Goal: Task Accomplishment & Management: Use online tool/utility

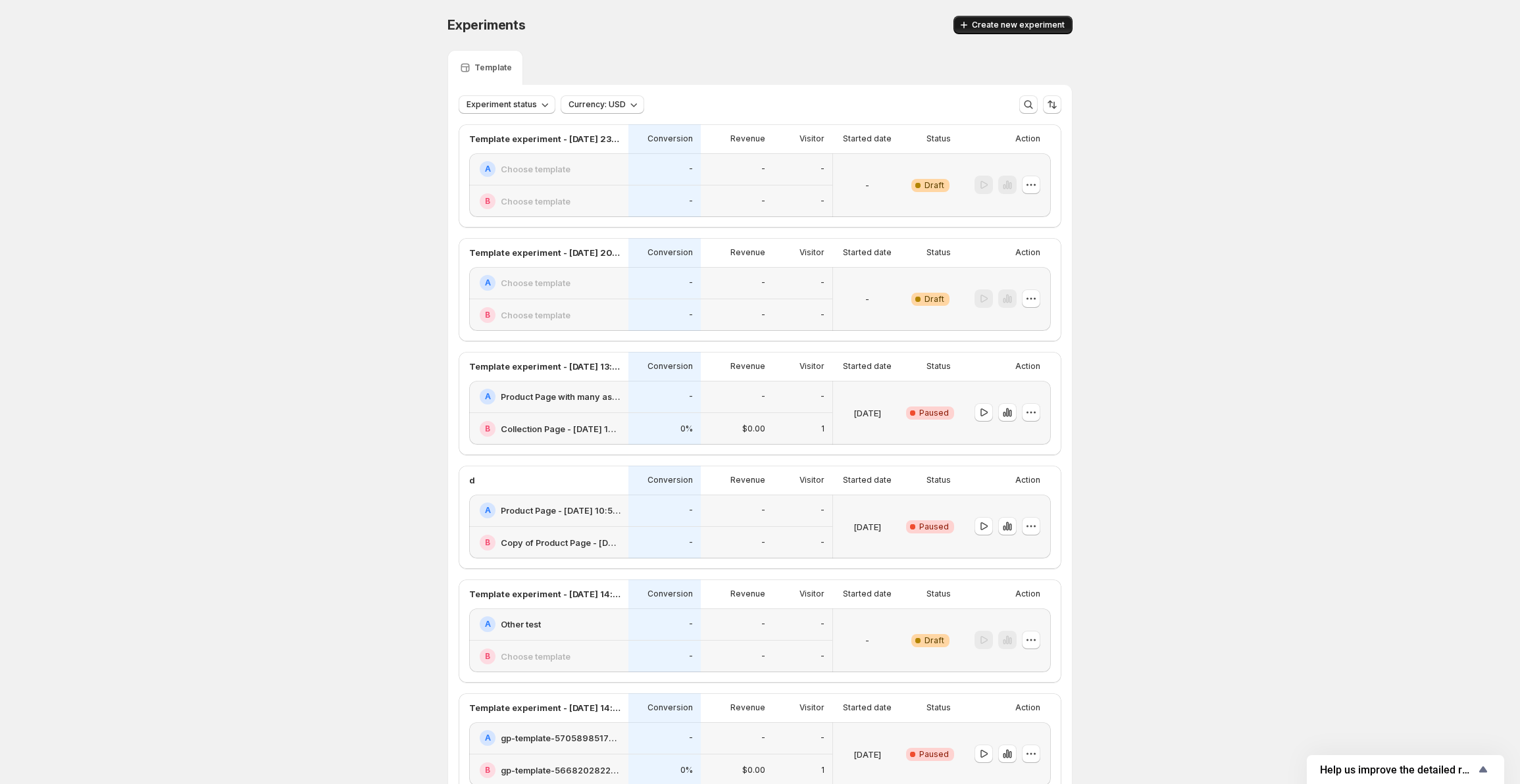
click at [1024, 30] on span "Create new experiment" at bounding box center [1018, 25] width 93 height 10
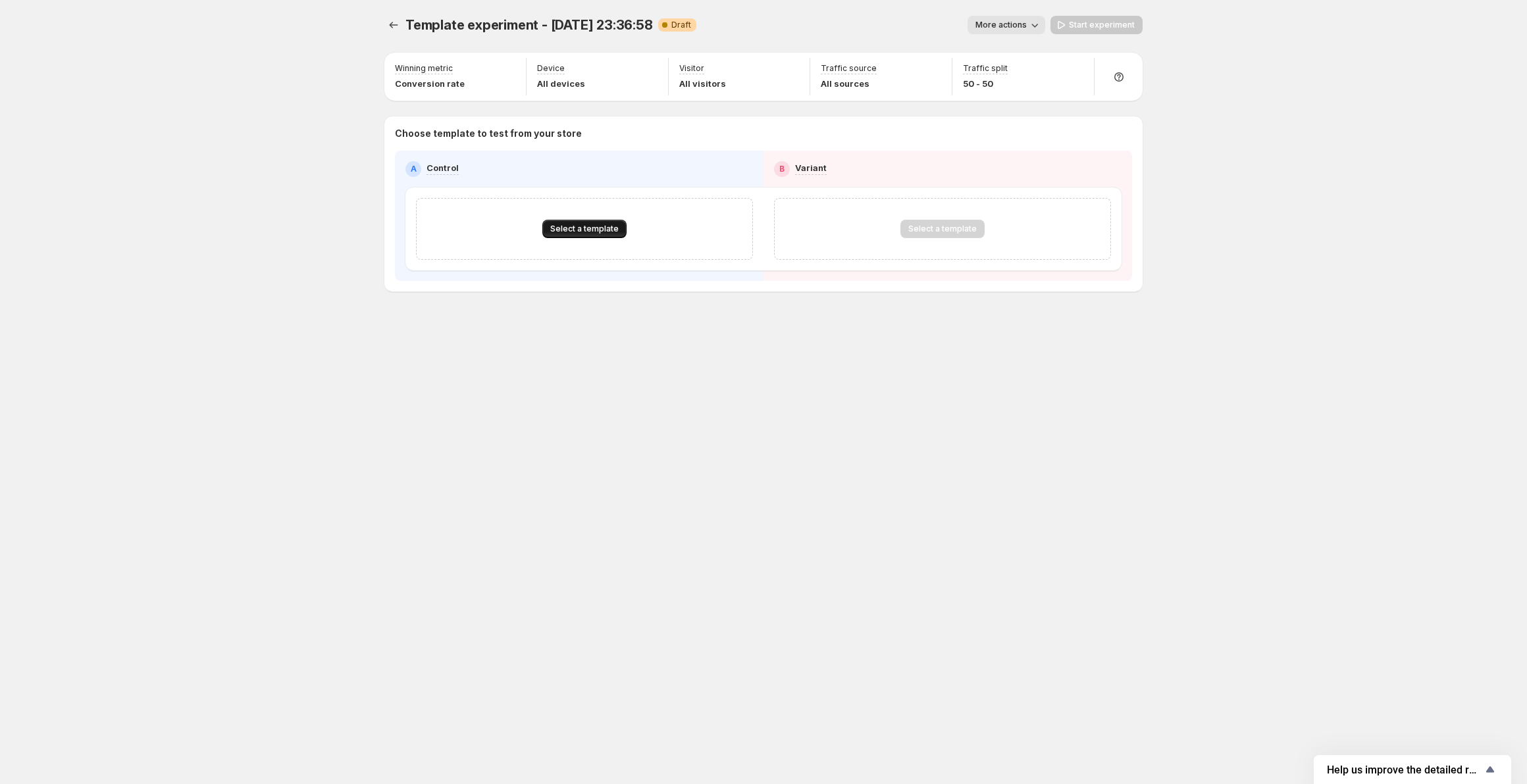
click at [584, 232] on span "Select a template" at bounding box center [584, 229] width 68 height 10
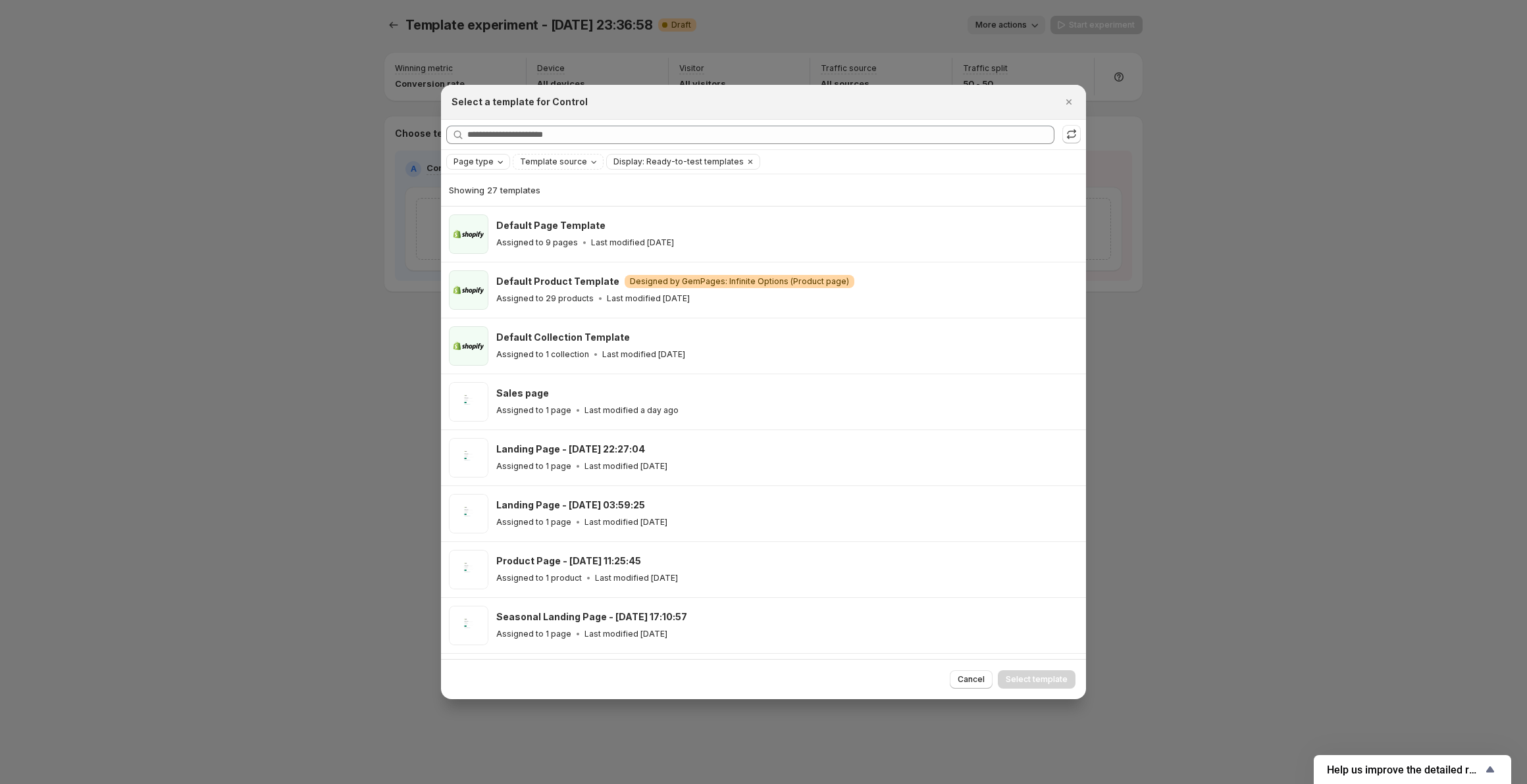
click at [500, 161] on icon "Page type" at bounding box center [500, 162] width 10 height 10
click at [544, 161] on span "Template source" at bounding box center [554, 162] width 67 height 10
click at [547, 179] on fieldset "Template source Shopify GemPages" at bounding box center [571, 194] width 106 height 33
click at [547, 185] on span "Shopify" at bounding box center [551, 187] width 31 height 10
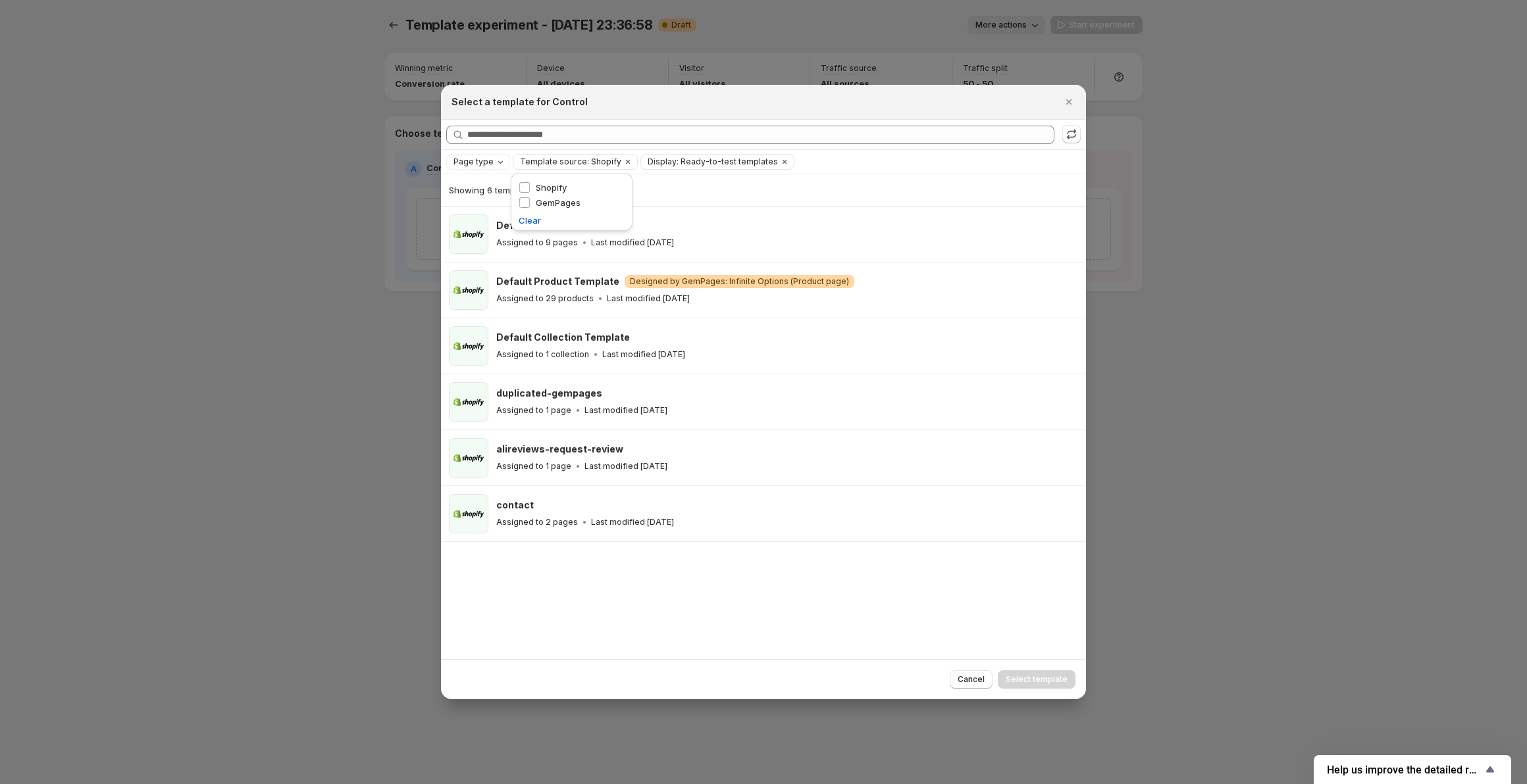
click at [1055, 158] on div "Page type Template source: Shopify Display: Ready-to-test templates Clear all" at bounding box center [763, 162] width 634 height 16
click at [184, 303] on div at bounding box center [763, 392] width 1527 height 784
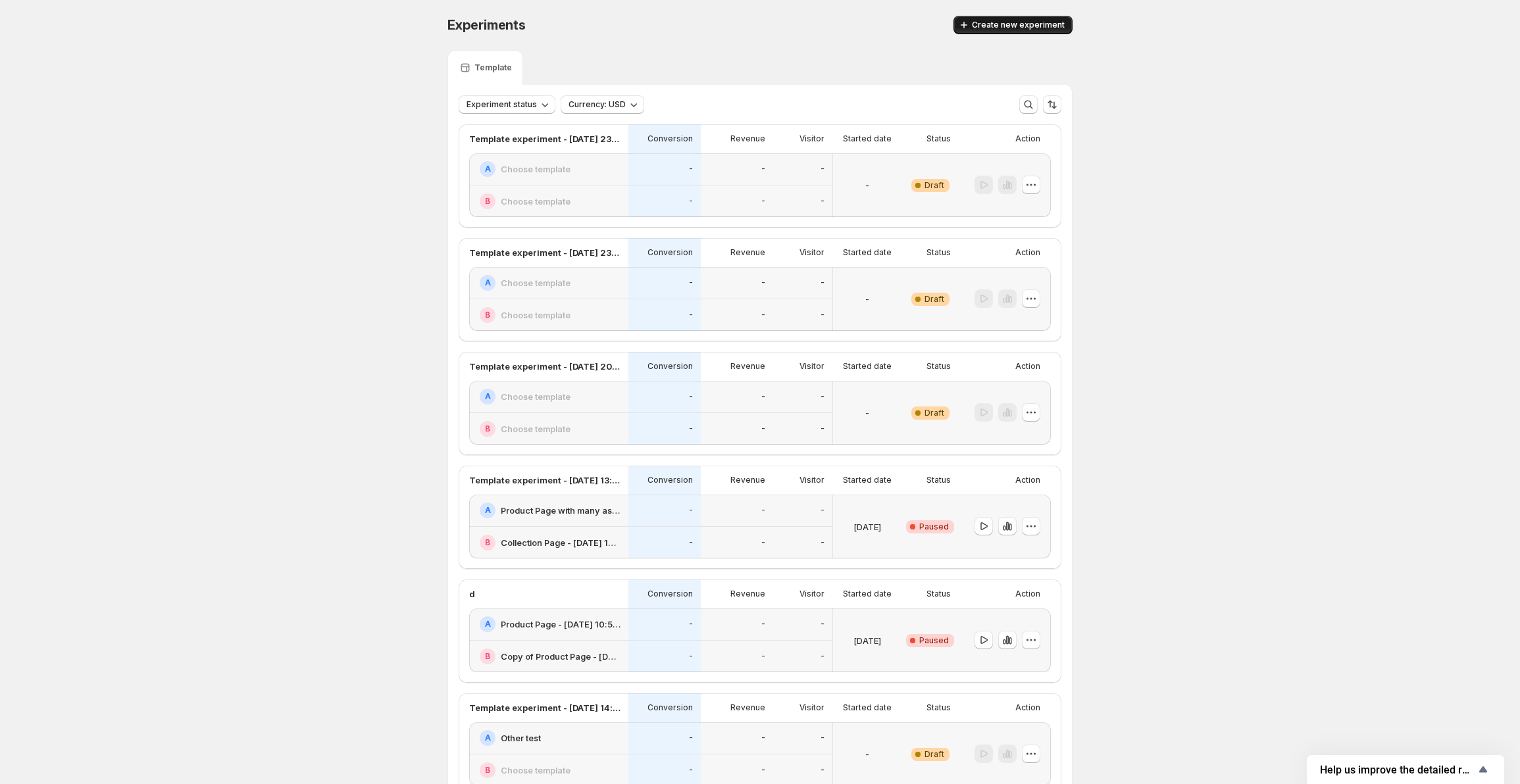
click at [1026, 25] on span "Create new experiment" at bounding box center [1018, 25] width 93 height 10
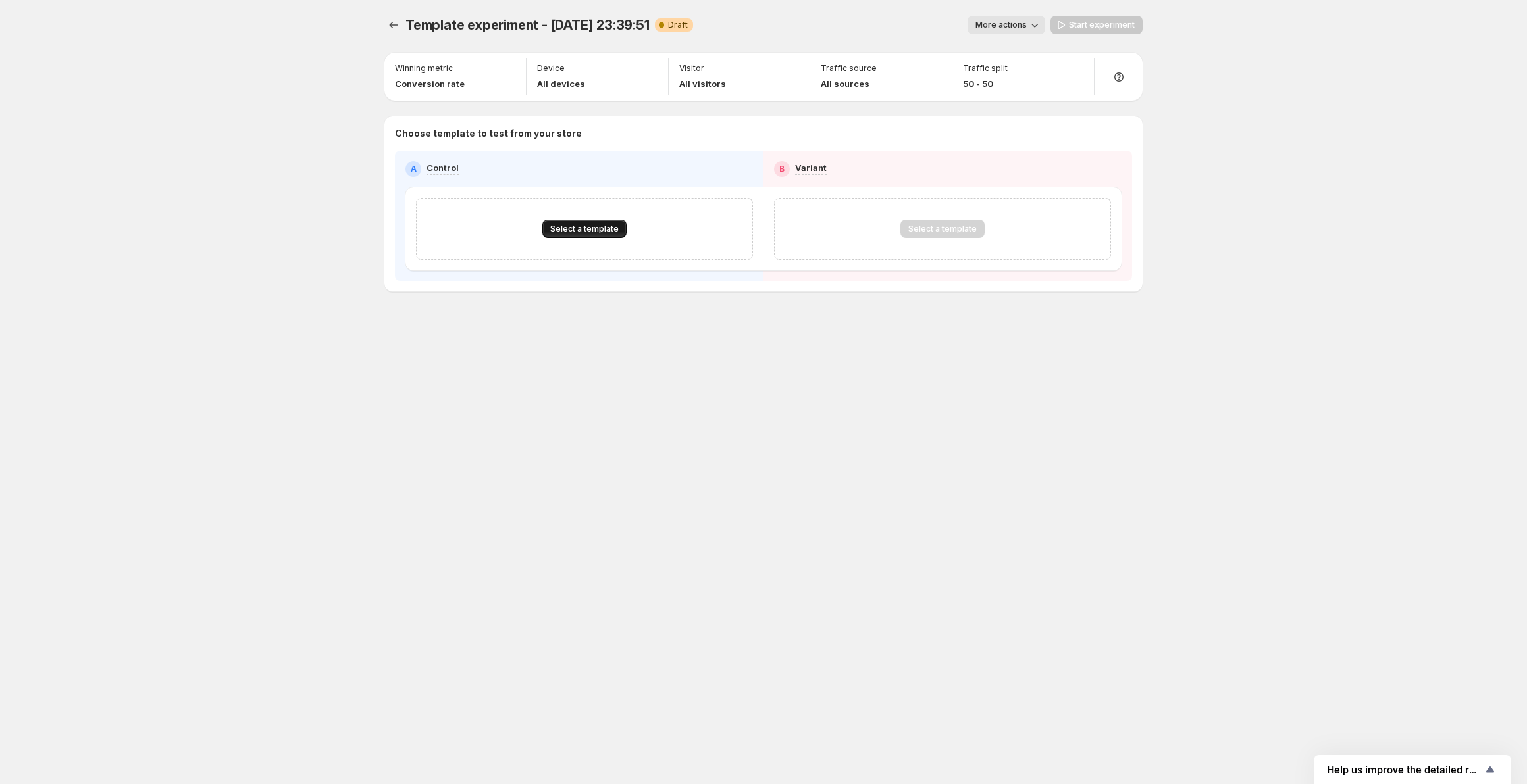
click at [589, 236] on button "Select a template" at bounding box center [584, 229] width 84 height 19
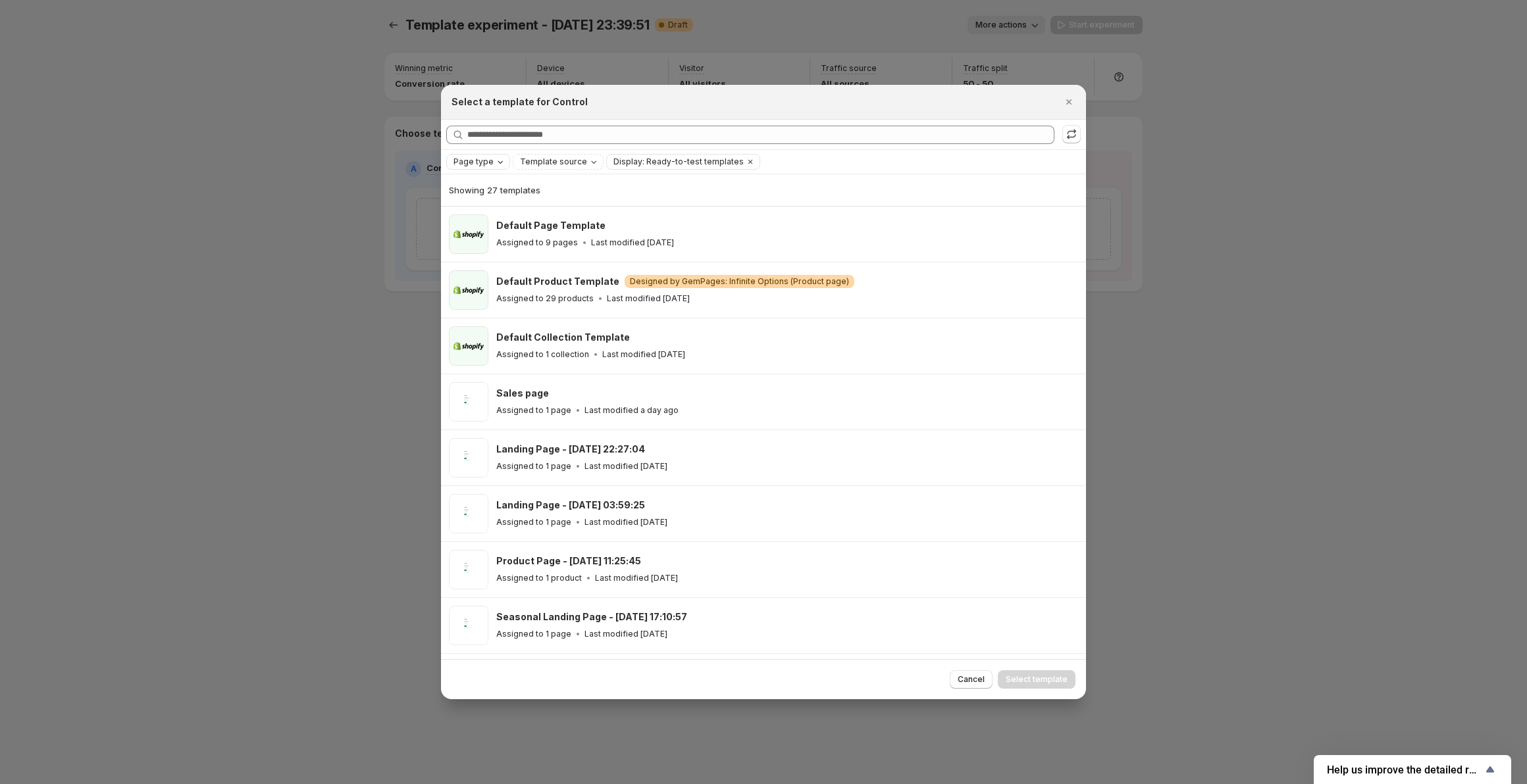
click at [470, 163] on span "Page type" at bounding box center [474, 162] width 40 height 10
click at [489, 201] on span "Home page" at bounding box center [495, 203] width 48 height 10
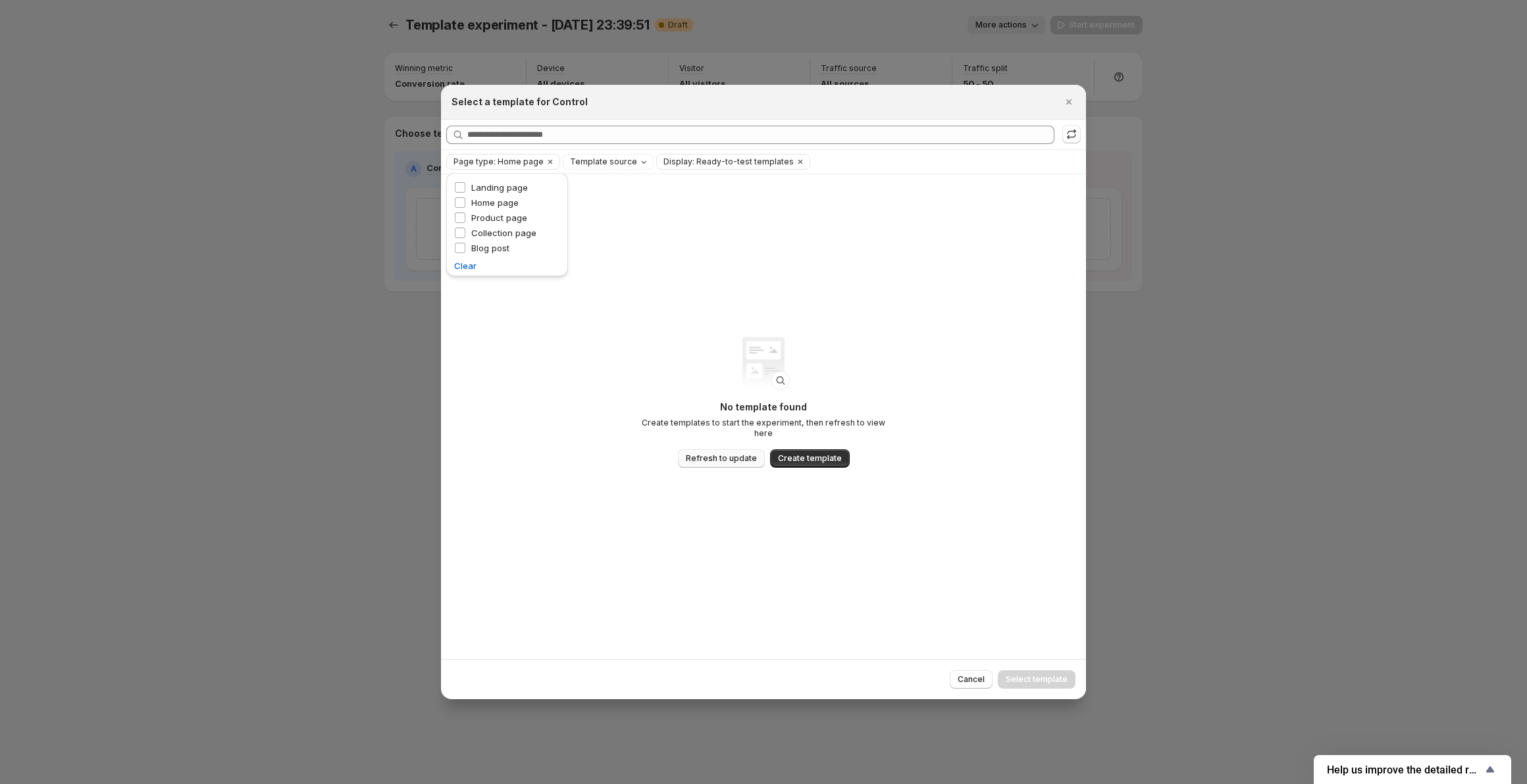
click at [732, 454] on span "Refresh to update" at bounding box center [720, 459] width 71 height 10
click at [1076, 130] on icon ":r3t:" at bounding box center [1071, 134] width 13 height 13
click at [795, 160] on icon "Clear" at bounding box center [801, 162] width 10 height 10
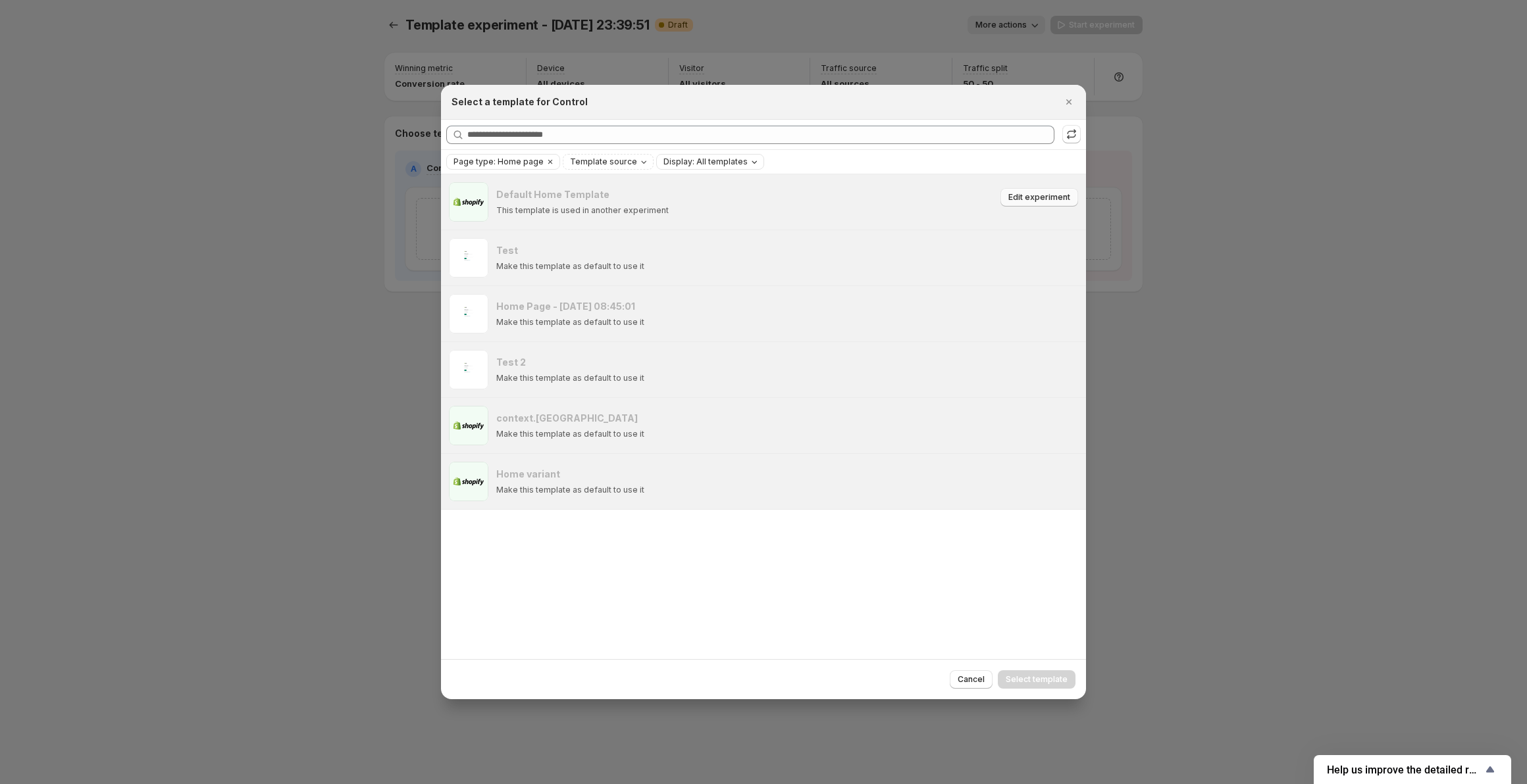
click at [1027, 201] on span "Edit experiment" at bounding box center [1039, 197] width 62 height 10
click at [1385, 372] on div at bounding box center [763, 392] width 1527 height 784
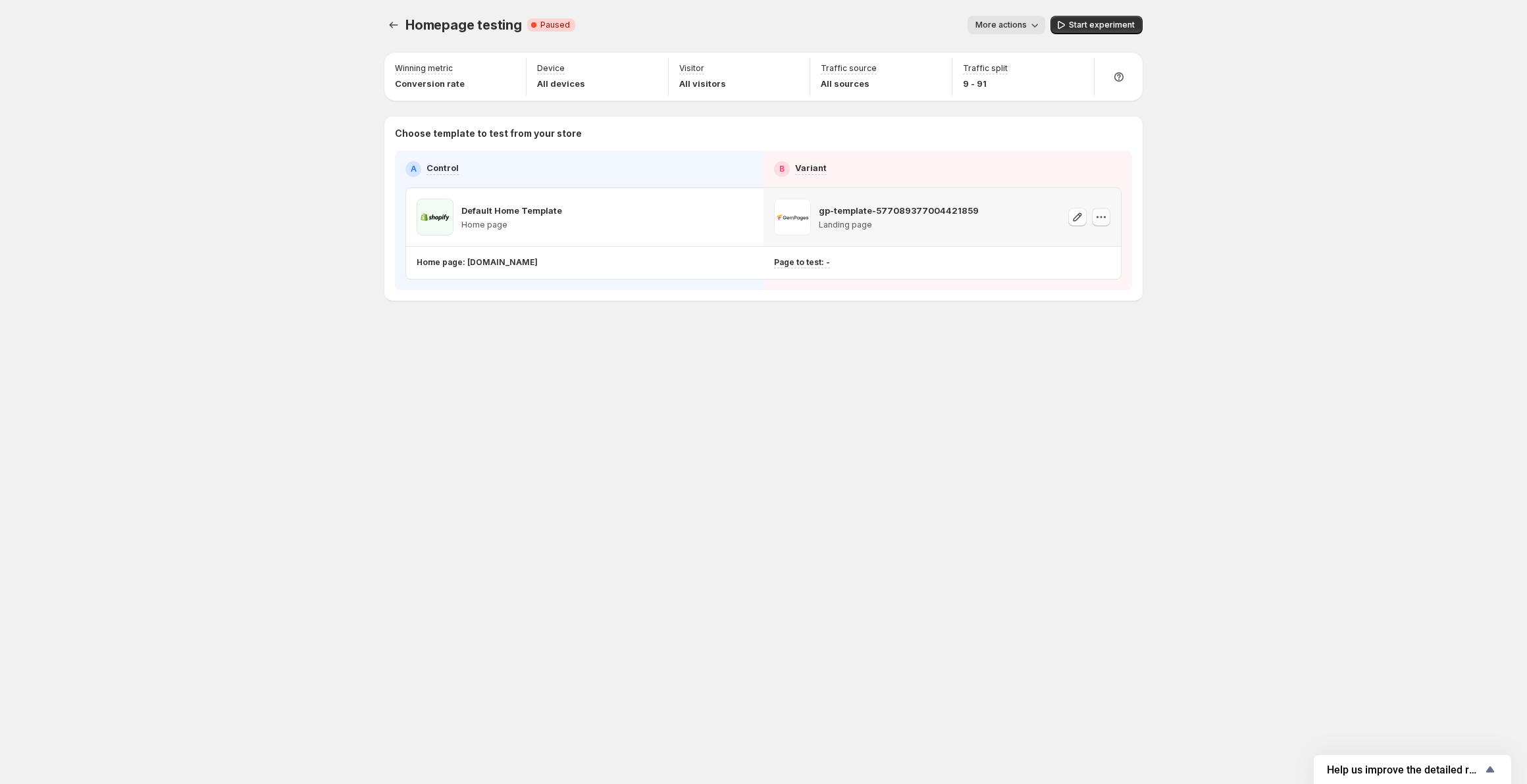
click at [1102, 221] on icon "button" at bounding box center [1100, 216] width 13 height 13
click at [1107, 250] on span "Change template" at bounding box center [1113, 244] width 89 height 13
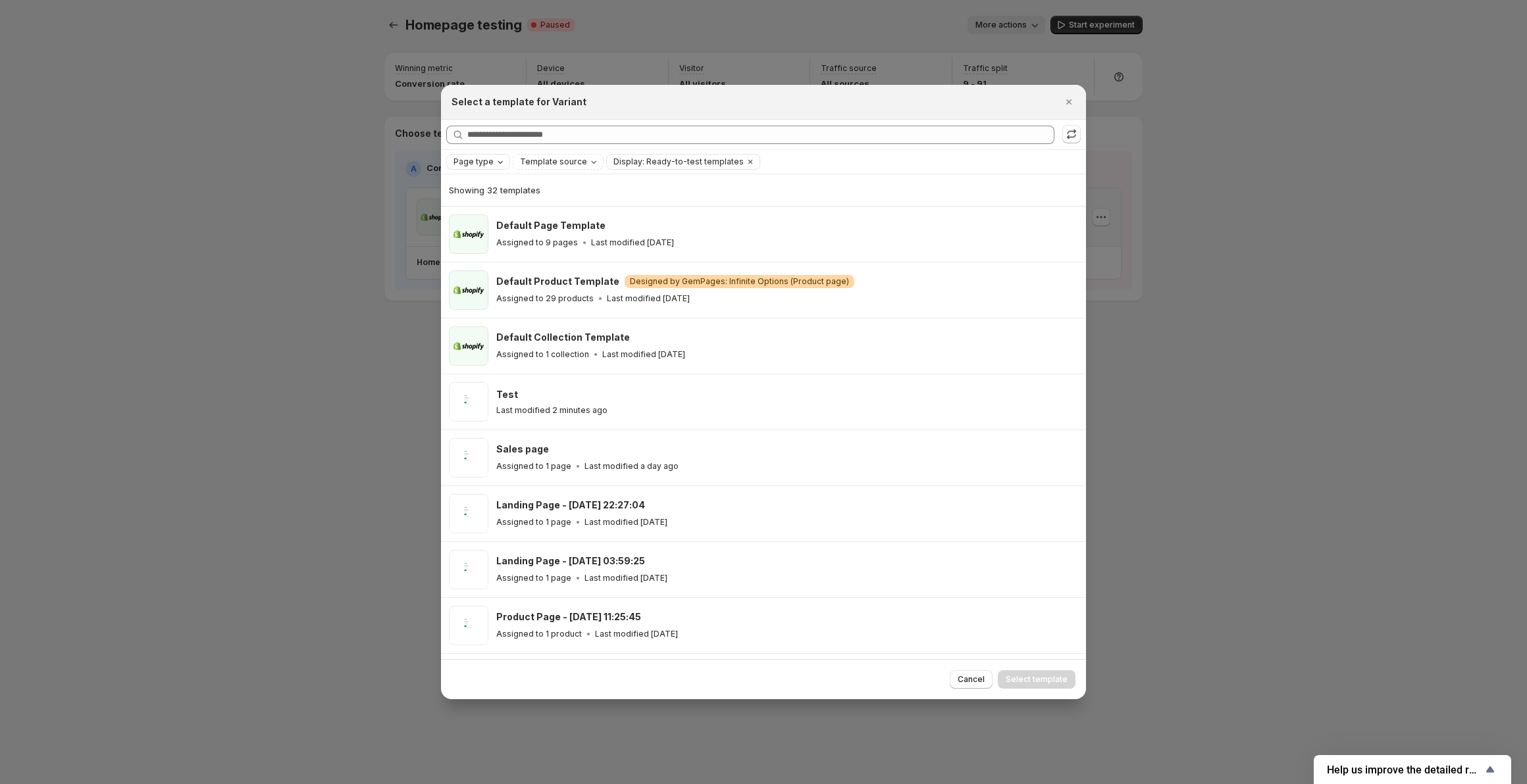
click at [479, 165] on span "Page type" at bounding box center [474, 162] width 40 height 10
click at [565, 167] on span "Template source" at bounding box center [554, 162] width 67 height 10
click at [560, 183] on span "Shopify" at bounding box center [551, 187] width 31 height 10
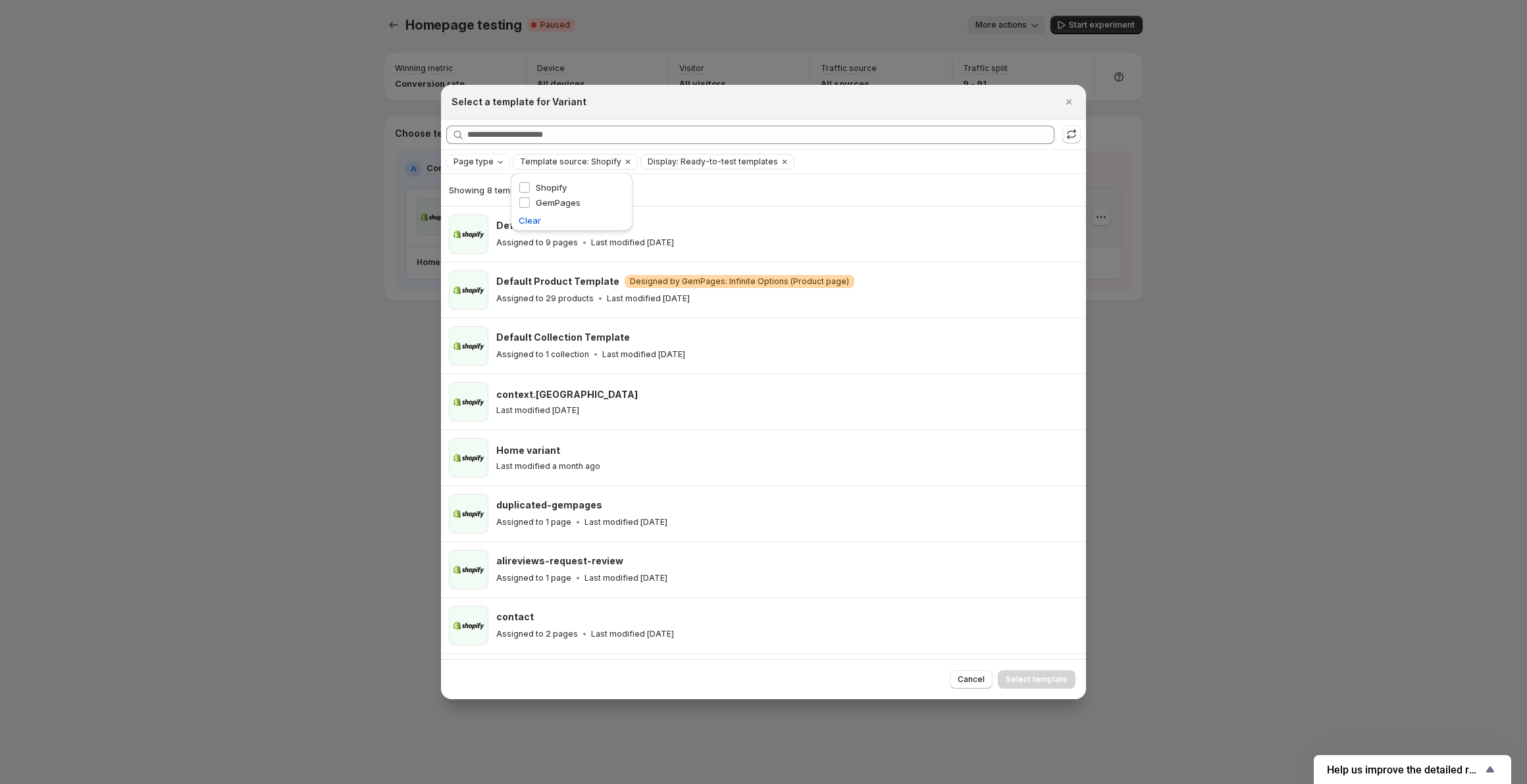
click at [1233, 329] on div at bounding box center [763, 392] width 1527 height 784
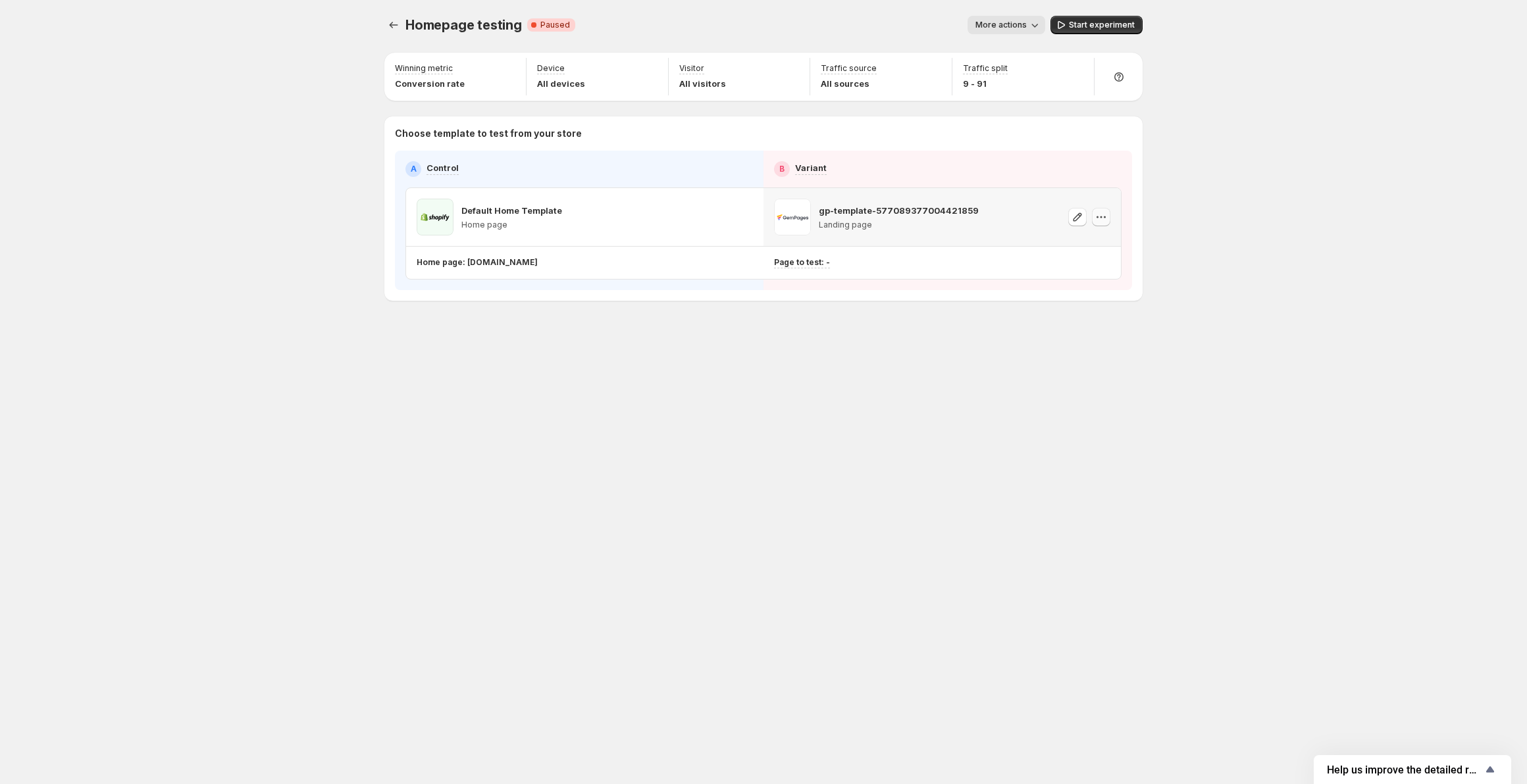
click at [1099, 220] on icon "button" at bounding box center [1100, 216] width 13 height 13
click at [1088, 300] on span "Remove template" at bounding box center [1104, 300] width 71 height 10
click at [978, 222] on button "Select template for Variant" at bounding box center [942, 216] width 120 height 19
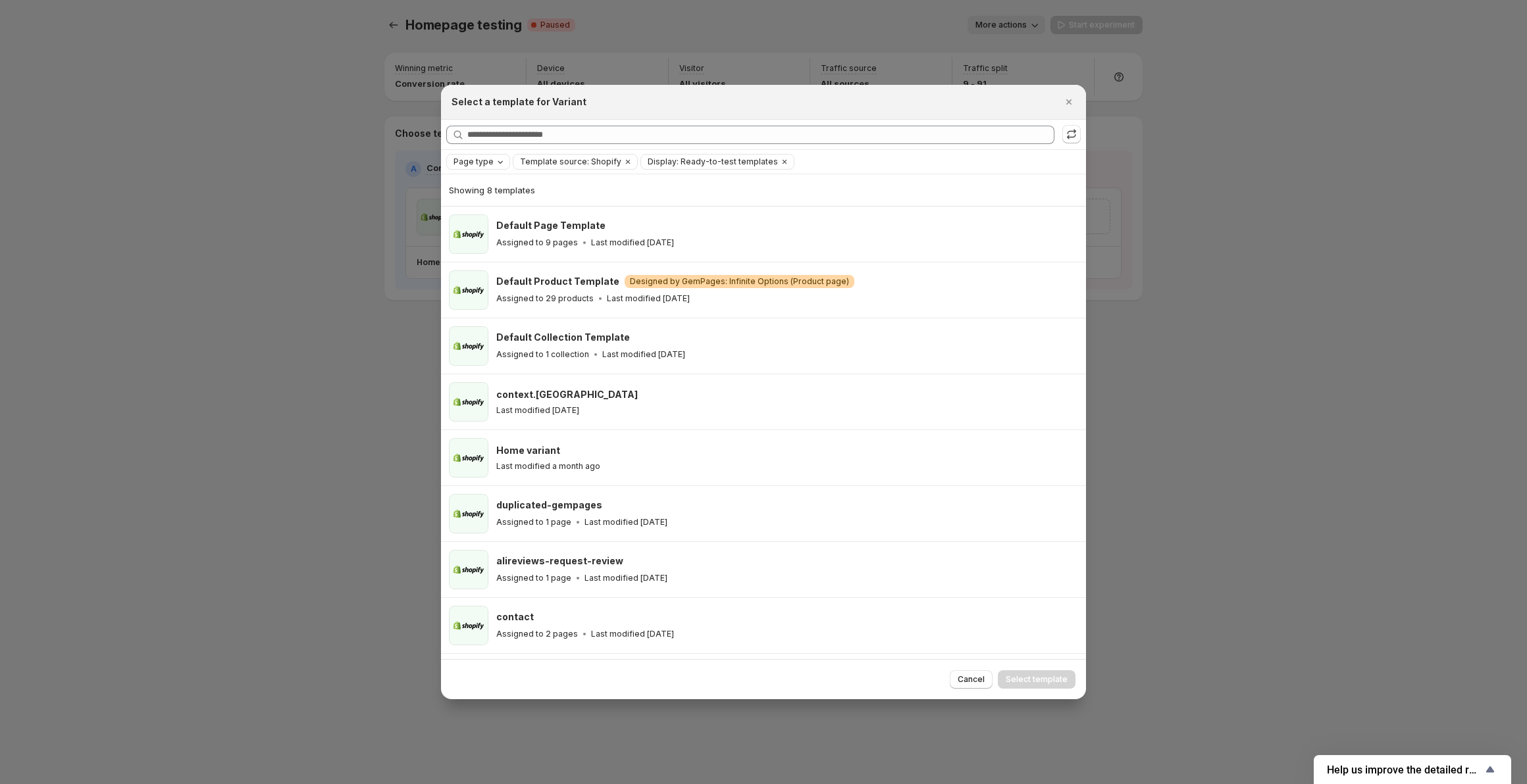
click at [485, 167] on span "Page type" at bounding box center [474, 162] width 40 height 10
click at [484, 201] on span "Home page" at bounding box center [495, 203] width 48 height 10
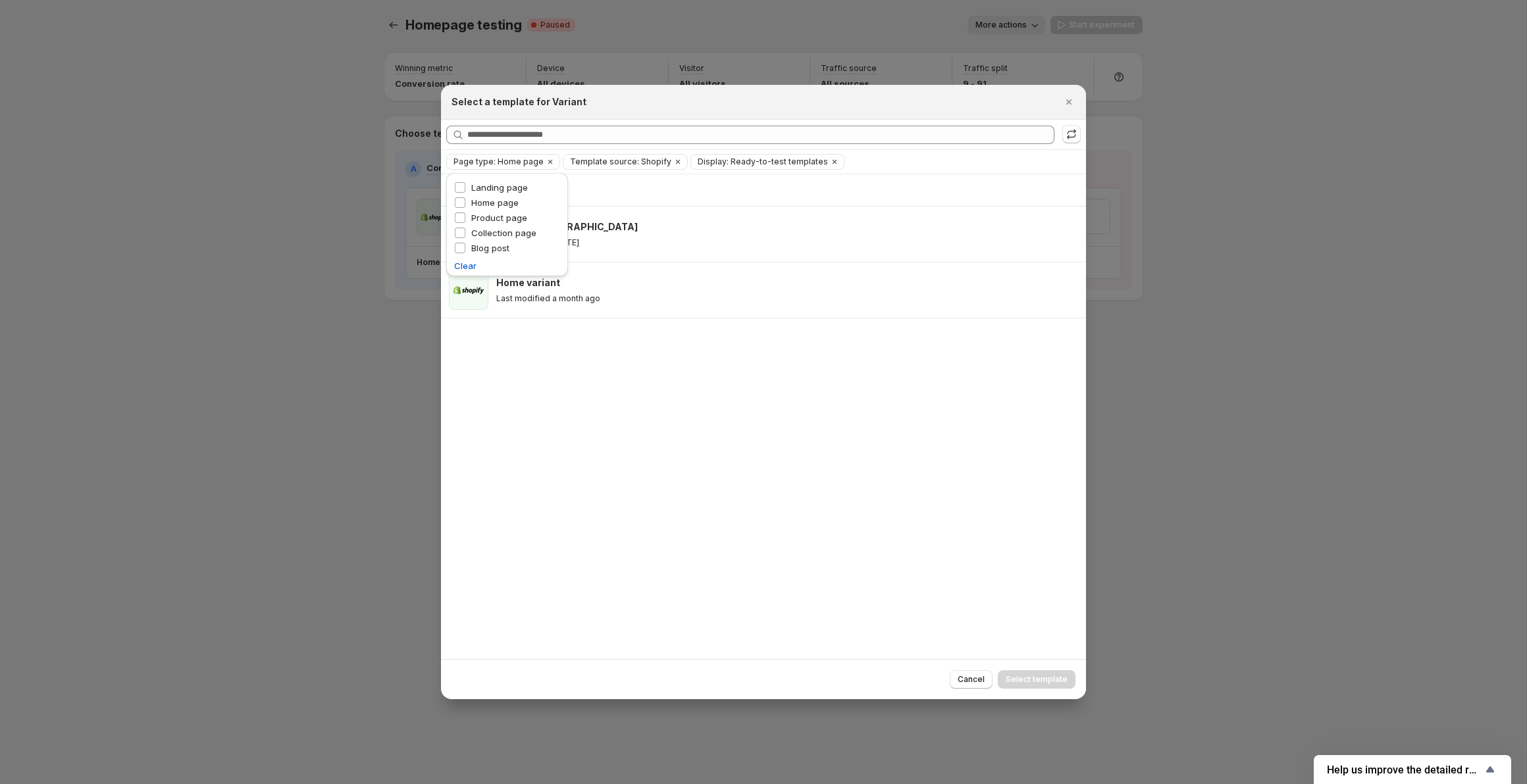
click at [691, 390] on div "Showing 2 templates context.europe Last modified 10 days ago Home variant Last …" at bounding box center [763, 416] width 645 height 484
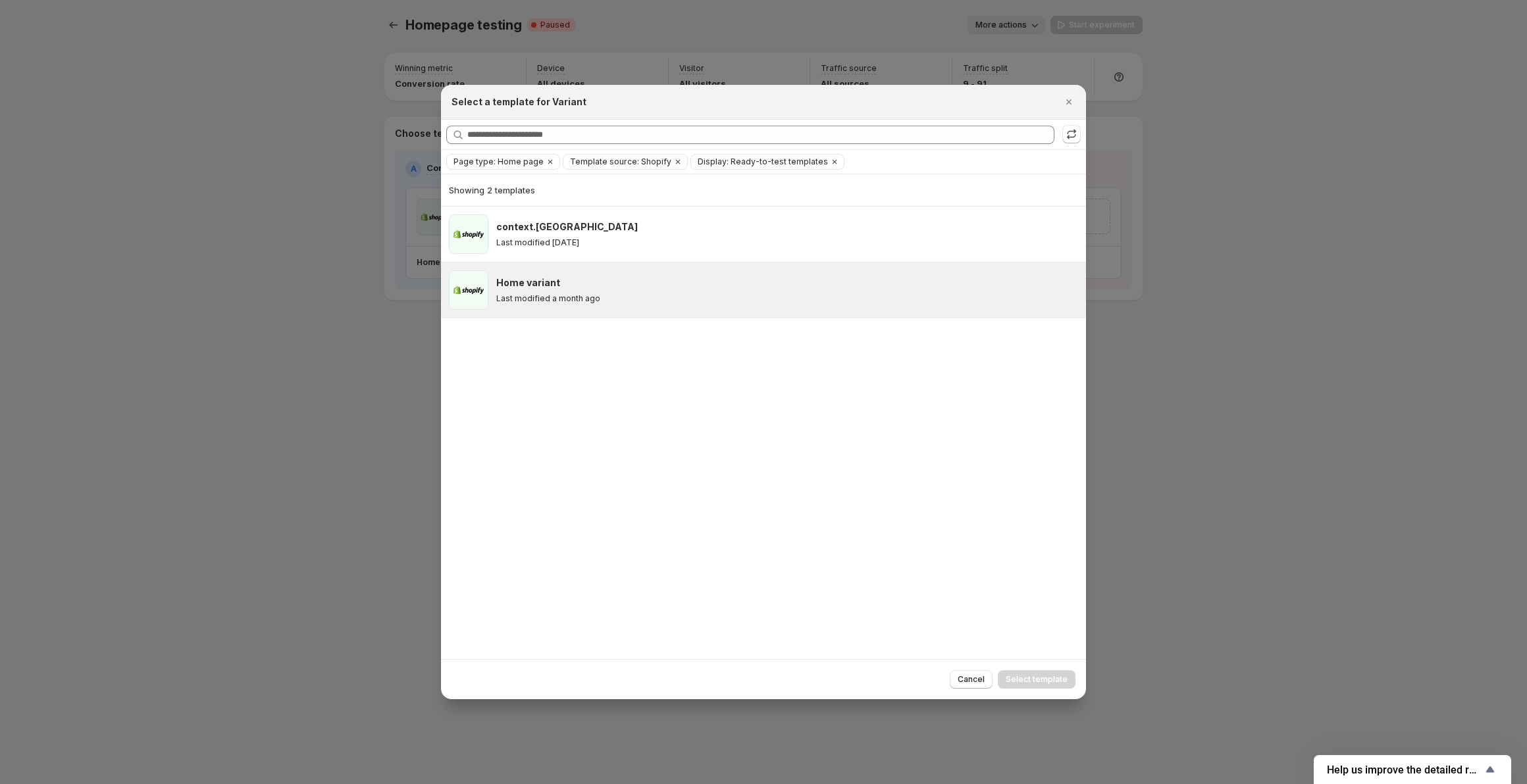
click at [577, 312] on variant\ "Home variant Last modified a month ago" at bounding box center [763, 289] width 645 height 55
click at [1025, 677] on span "Select template" at bounding box center [1036, 679] width 62 height 10
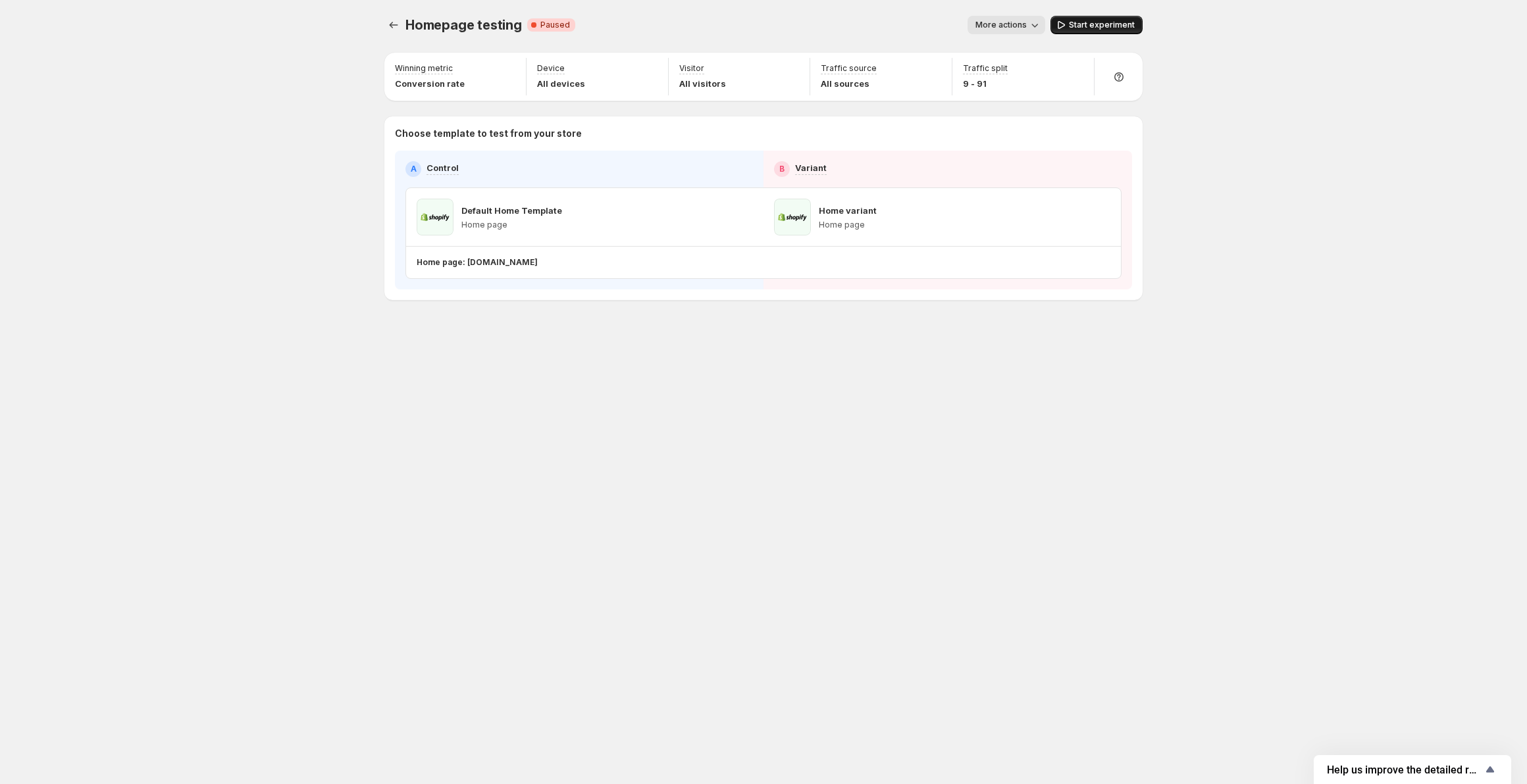
click at [1117, 30] on span "Start experiment" at bounding box center [1101, 25] width 66 height 10
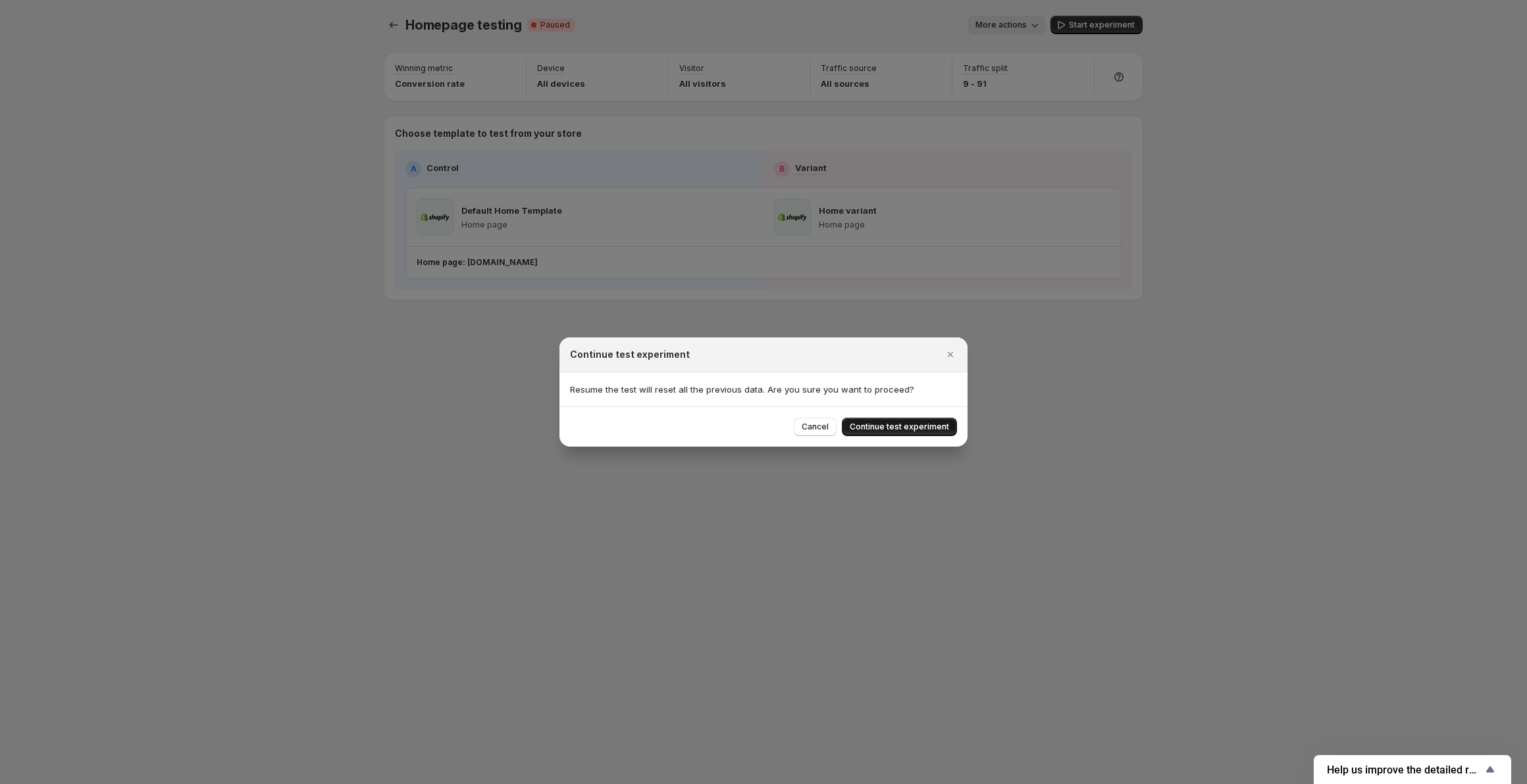
click at [880, 430] on span "Continue test experiment" at bounding box center [899, 426] width 100 height 10
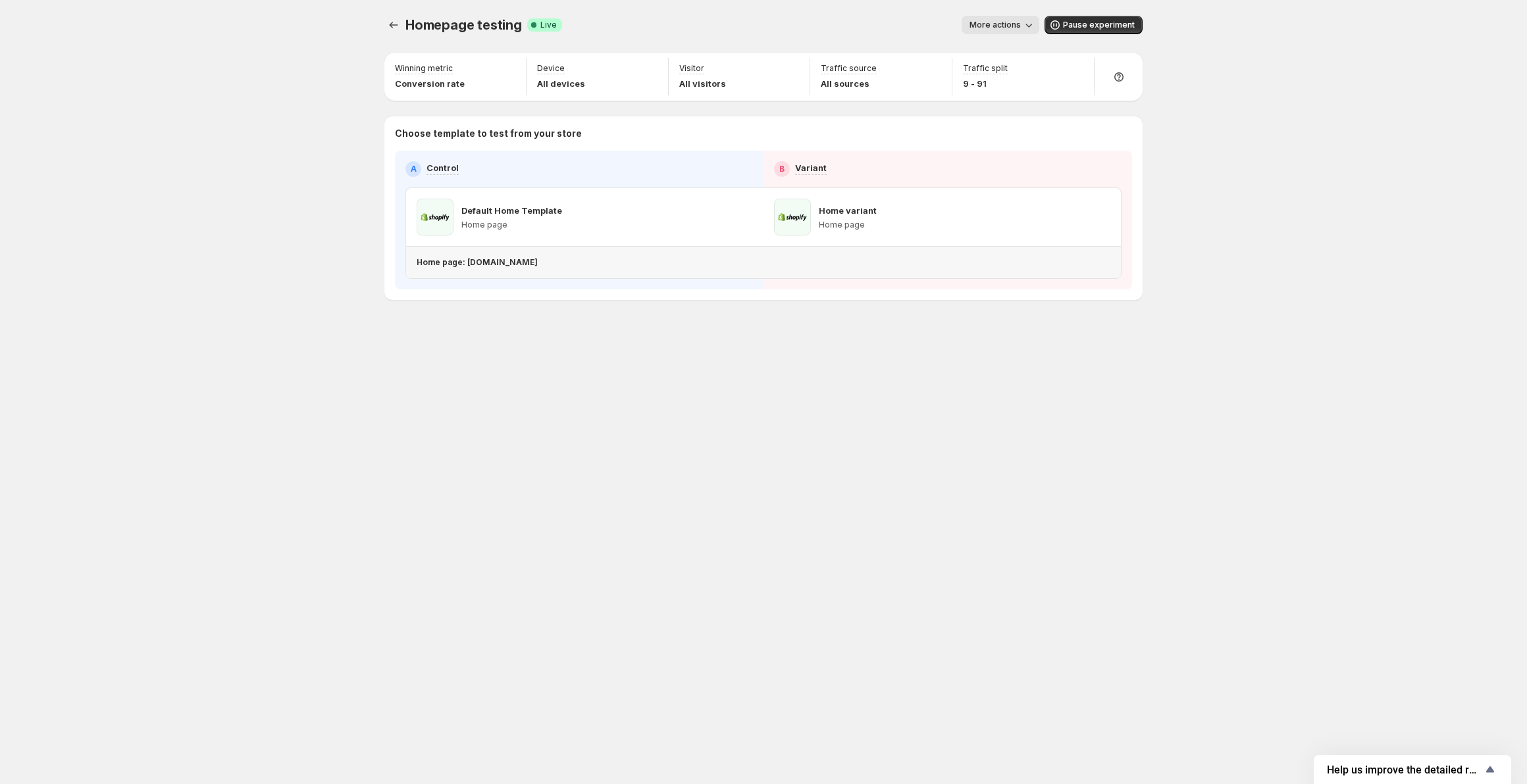
click at [537, 265] on p "Home page: amberqagps.myshopify.com" at bounding box center [477, 262] width 121 height 10
click at [741, 220] on icon "button" at bounding box center [743, 216] width 13 height 13
click at [537, 267] on p "Home page: amberqagps.myshopify.com" at bounding box center [477, 262] width 121 height 10
click at [537, 261] on p "Home page: amberqagps.myshopify.com" at bounding box center [477, 262] width 121 height 10
click at [1002, 29] on span "More actions" at bounding box center [995, 25] width 51 height 10
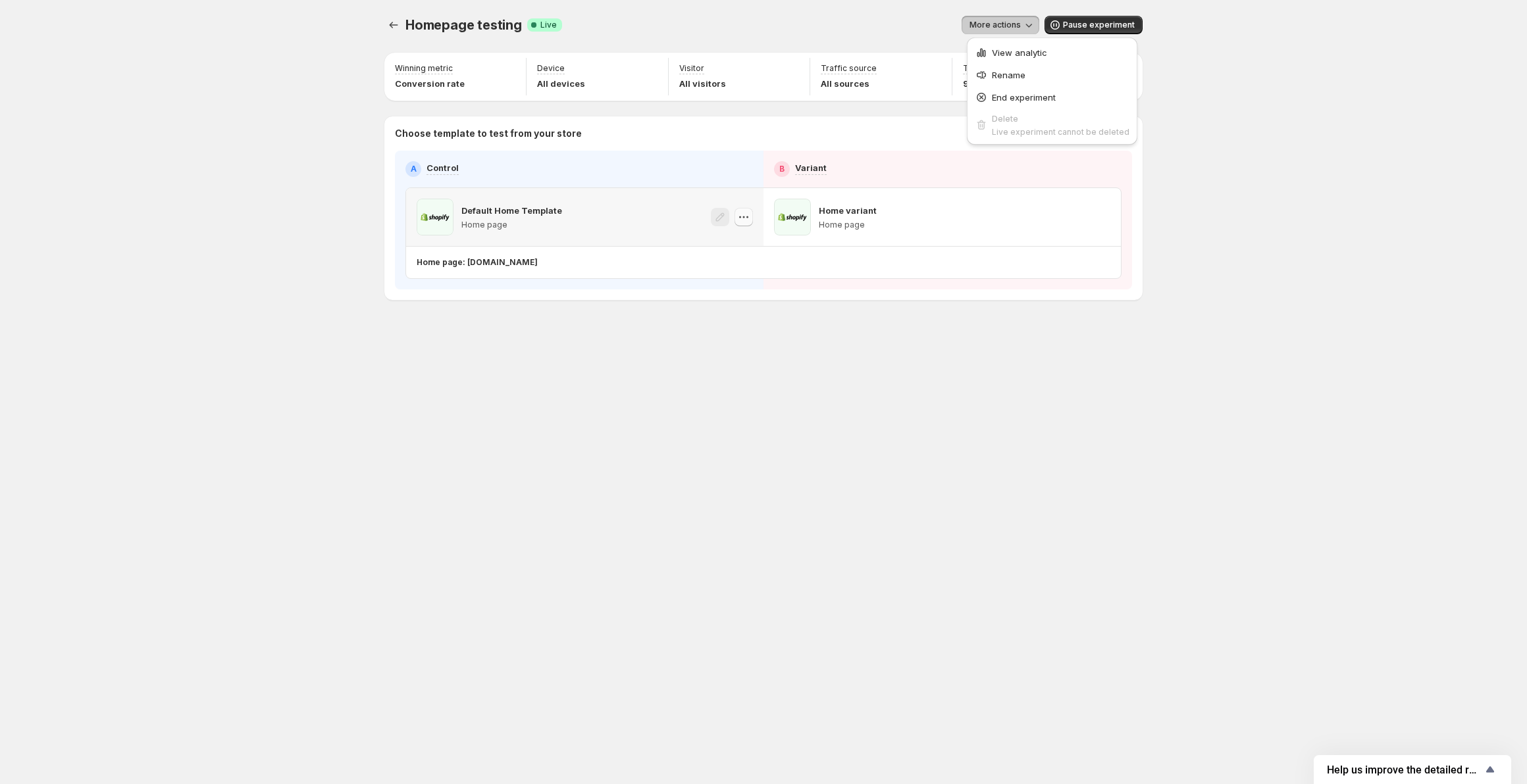
click at [748, 217] on icon "button" at bounding box center [747, 217] width 2 height 2
click at [517, 259] on p "Home page: amberqagps.myshopify.com" at bounding box center [477, 262] width 121 height 10
click at [433, 232] on span at bounding box center [434, 216] width 37 height 37
click at [387, 25] on icon "Experiments" at bounding box center [393, 25] width 13 height 13
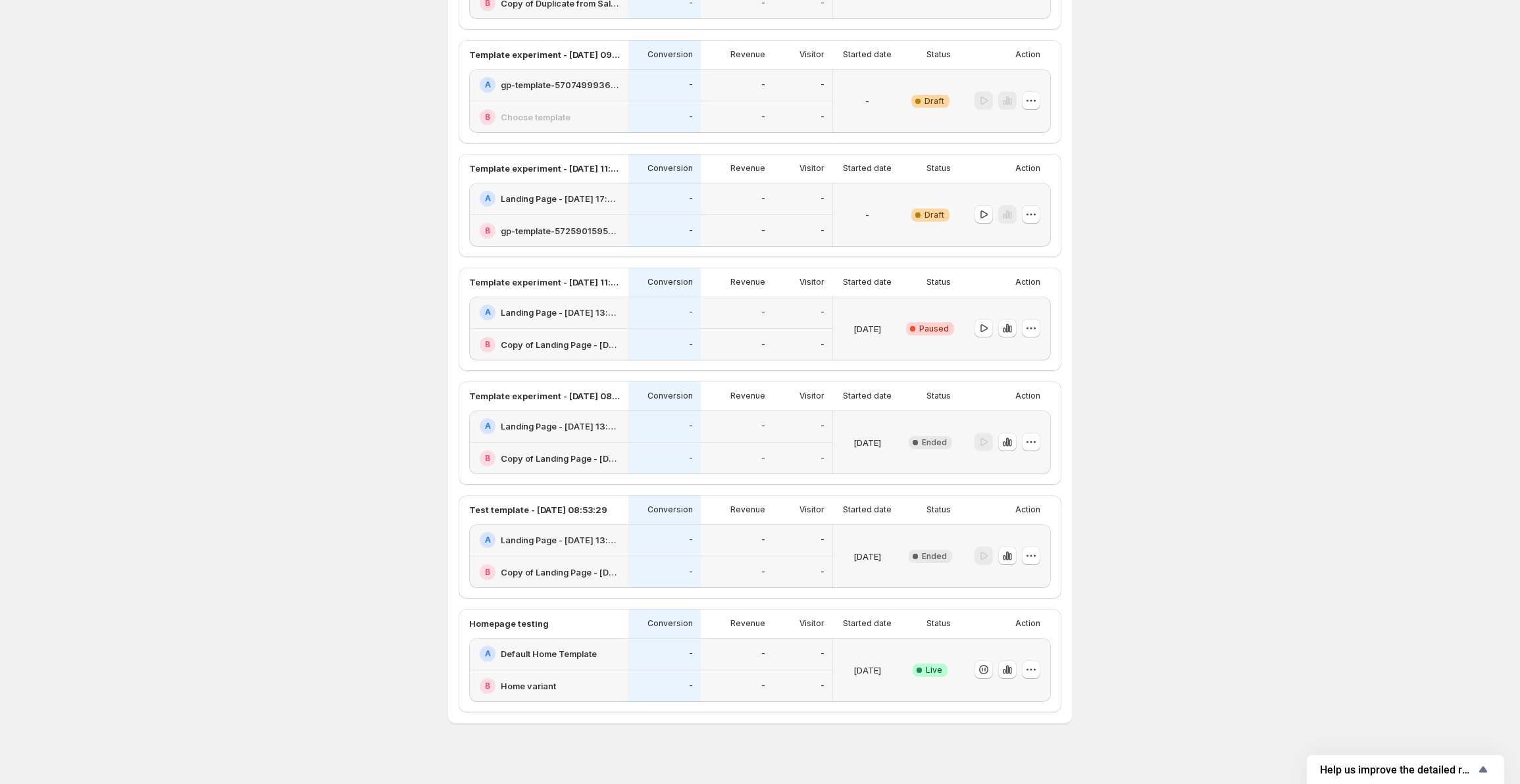
scroll to position [1347, 0]
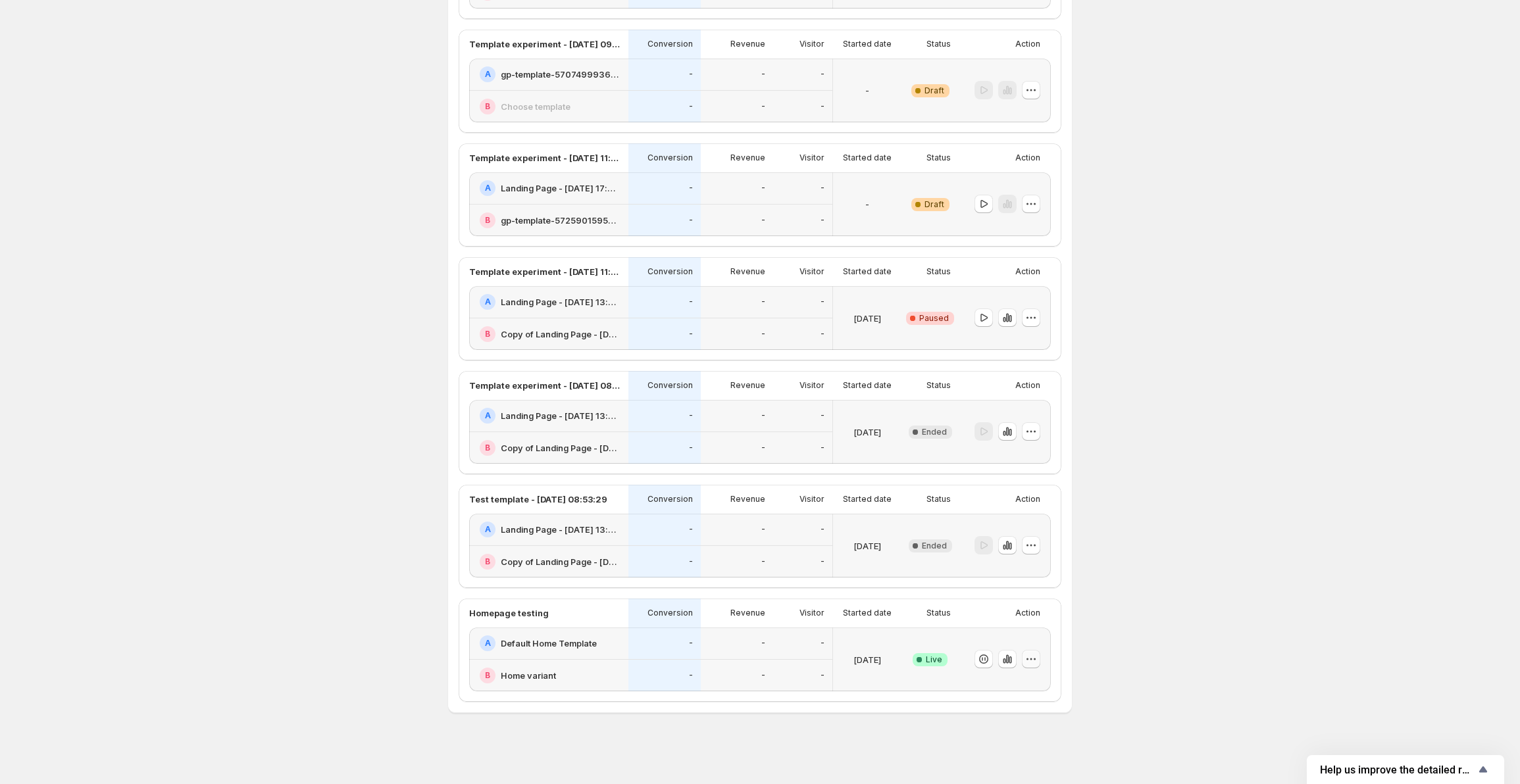
click at [1037, 659] on icon "button" at bounding box center [1030, 659] width 13 height 13
click at [687, 666] on div "-" at bounding box center [664, 676] width 72 height 32
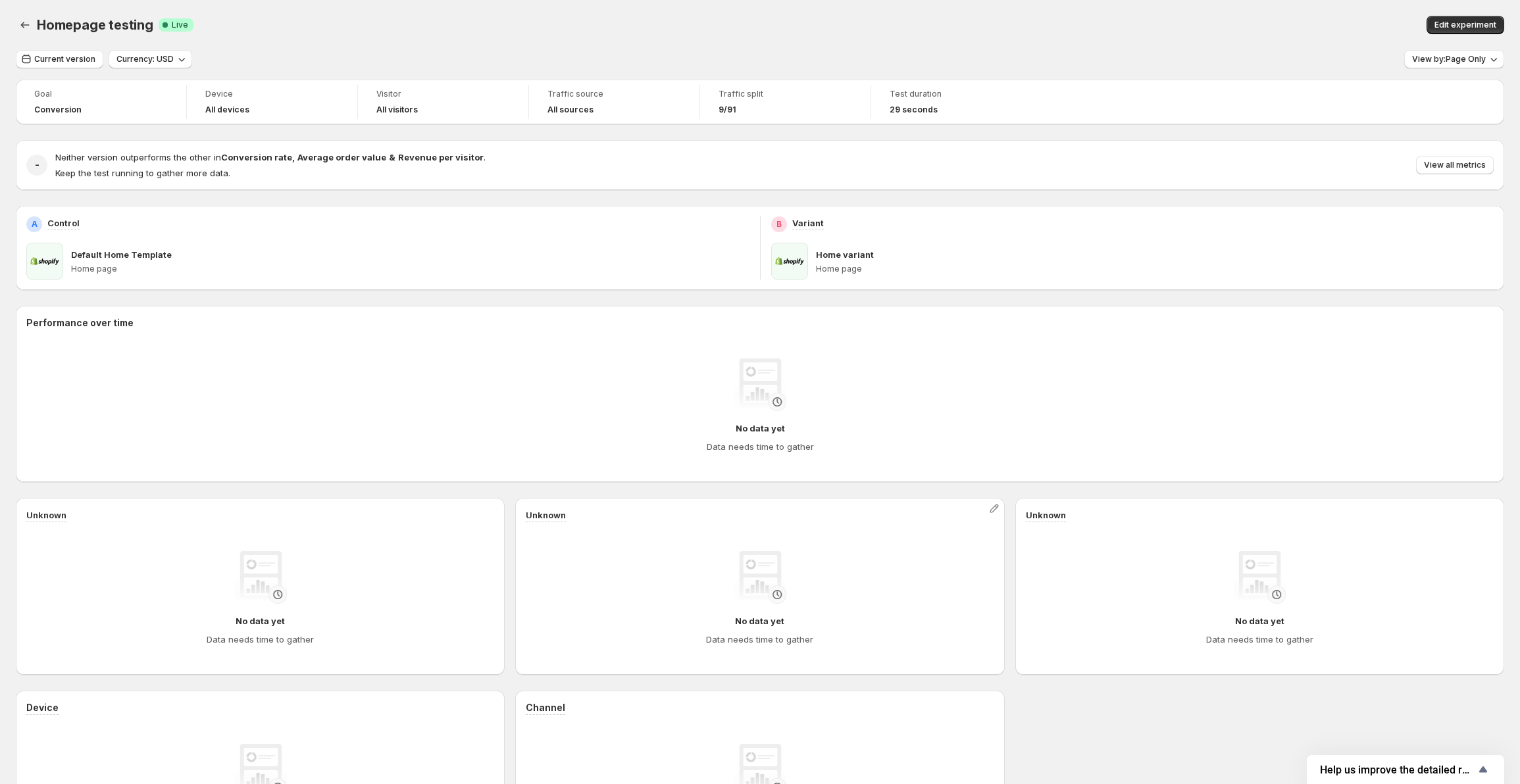
click at [578, 653] on div "No data yet Data needs time to gather" at bounding box center [760, 598] width 468 height 116
click at [1477, 56] on span "View by: Page Only" at bounding box center [1449, 59] width 74 height 10
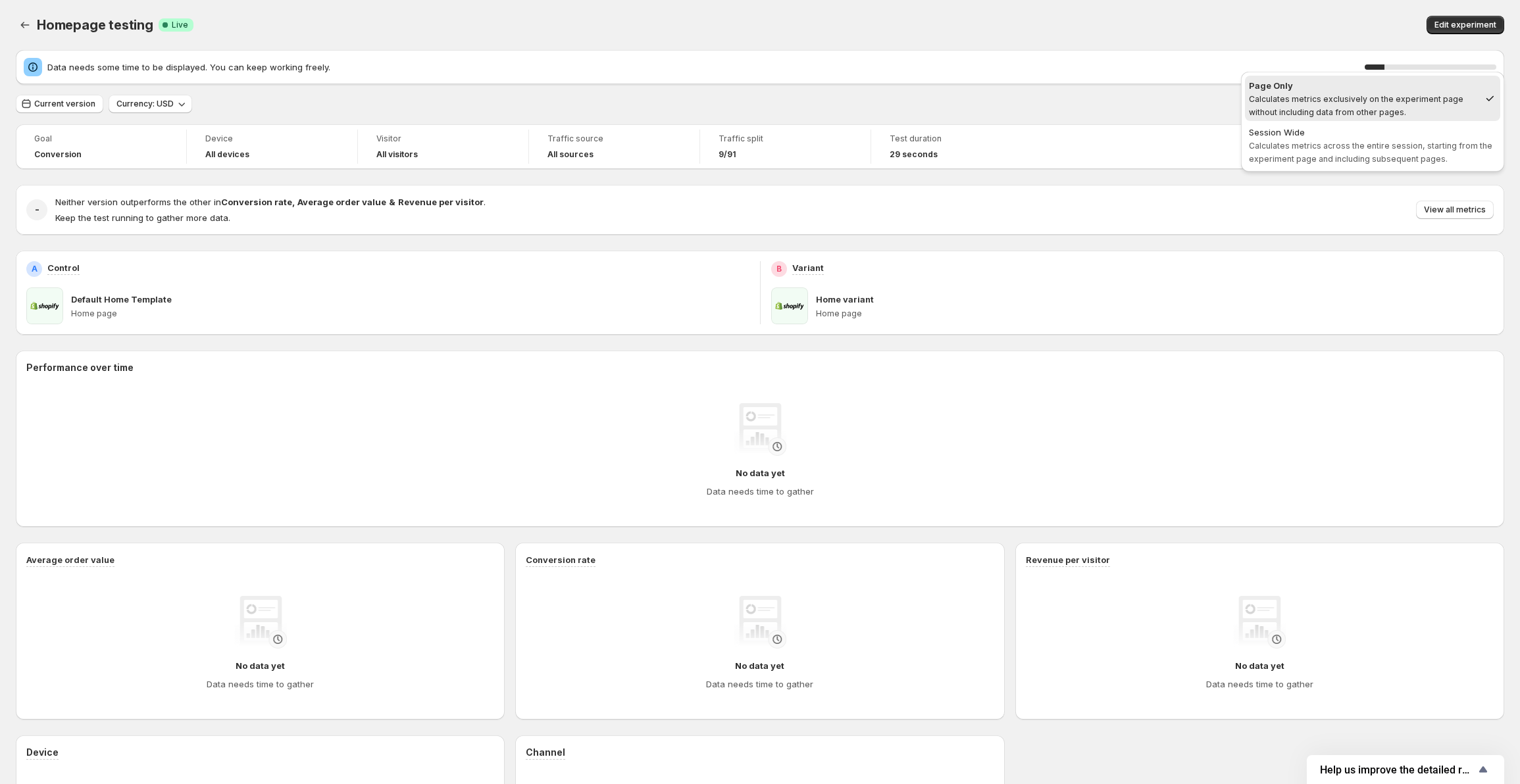
click at [1022, 9] on div "Homepage testing. This page is ready Homepage testing Success Complete Live Edi…" at bounding box center [760, 25] width 1488 height 50
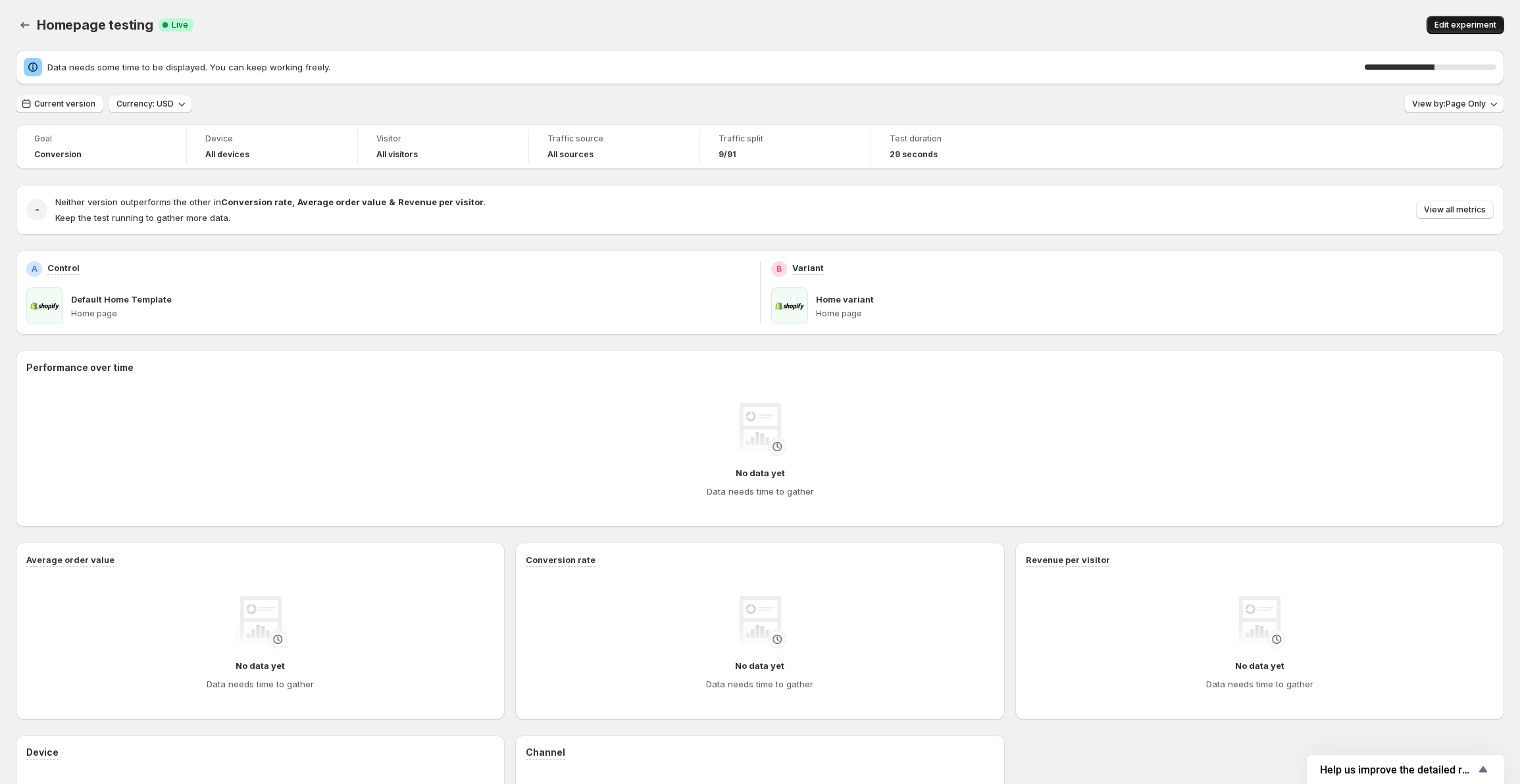
click at [1483, 30] on span "Edit experiment" at bounding box center [1466, 25] width 62 height 10
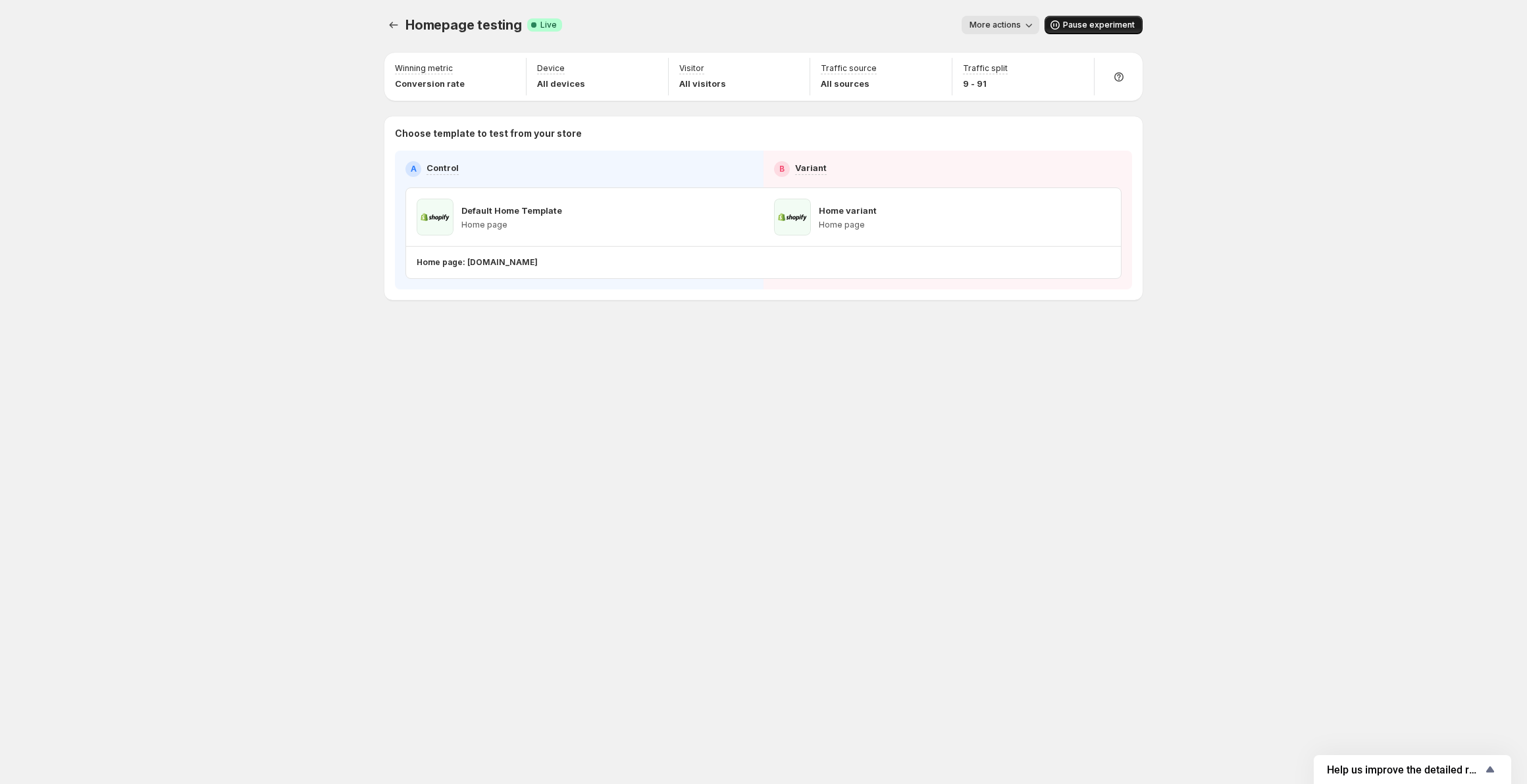
click at [1094, 25] on span "Pause experiment" at bounding box center [1099, 25] width 72 height 10
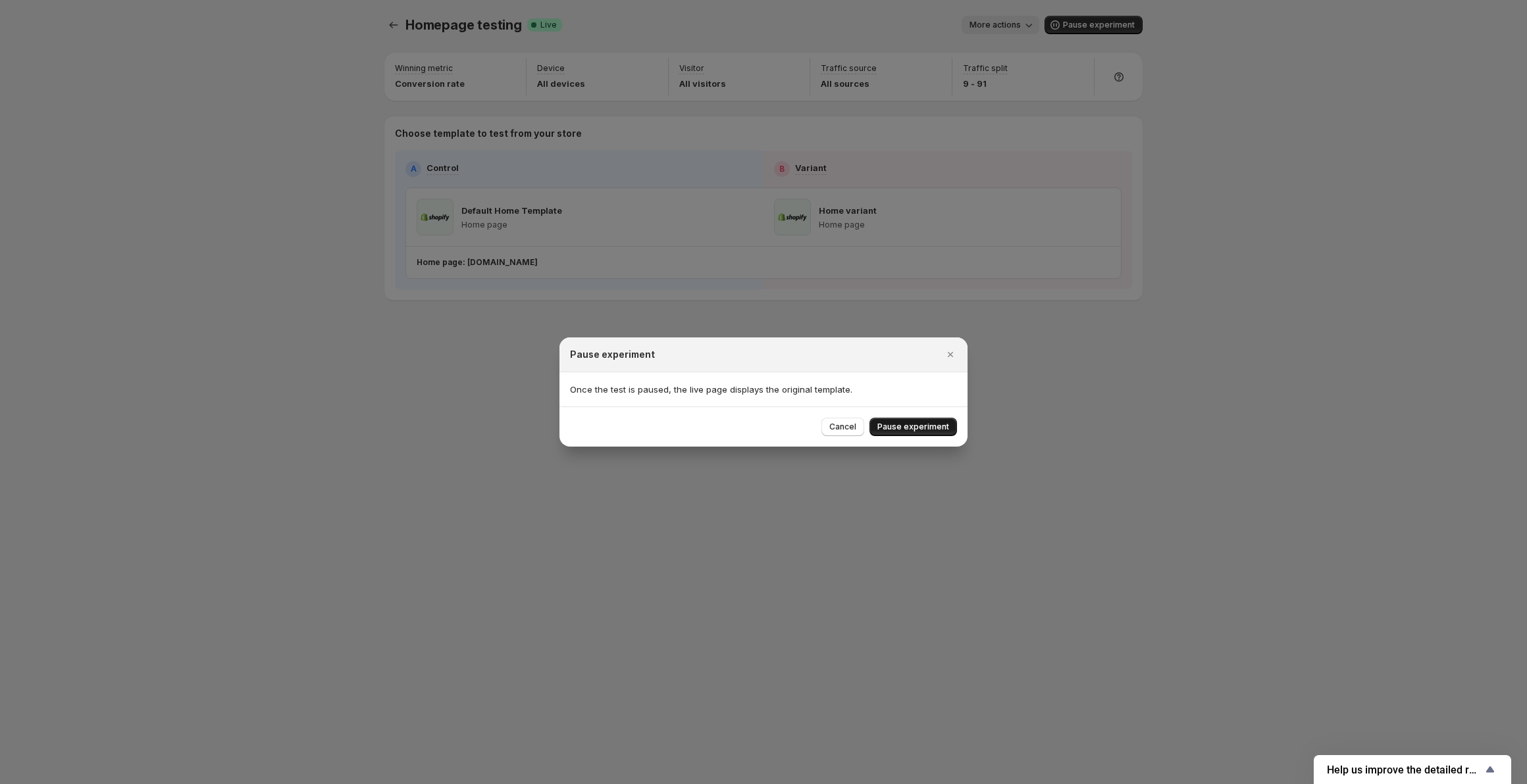
click at [916, 430] on span "Pause experiment" at bounding box center [913, 426] width 72 height 10
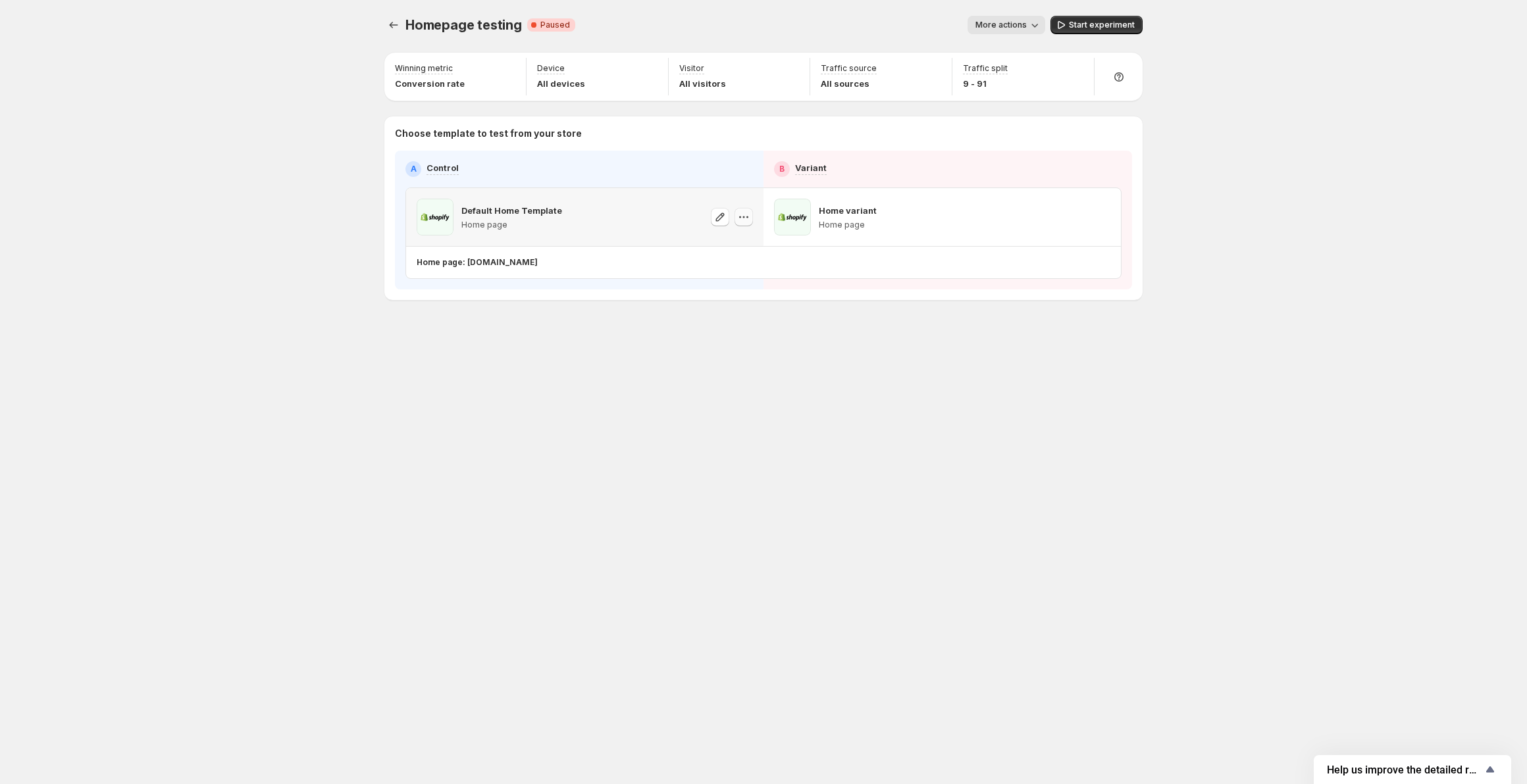
click at [744, 219] on icon "button" at bounding box center [743, 216] width 13 height 13
click at [479, 265] on p "Home page: amberqagps.myshopify.com" at bounding box center [477, 262] width 121 height 10
click at [451, 233] on span at bounding box center [434, 216] width 37 height 37
click at [715, 213] on icon "button" at bounding box center [720, 216] width 13 height 13
click at [1080, 219] on icon "button" at bounding box center [1076, 216] width 13 height 13
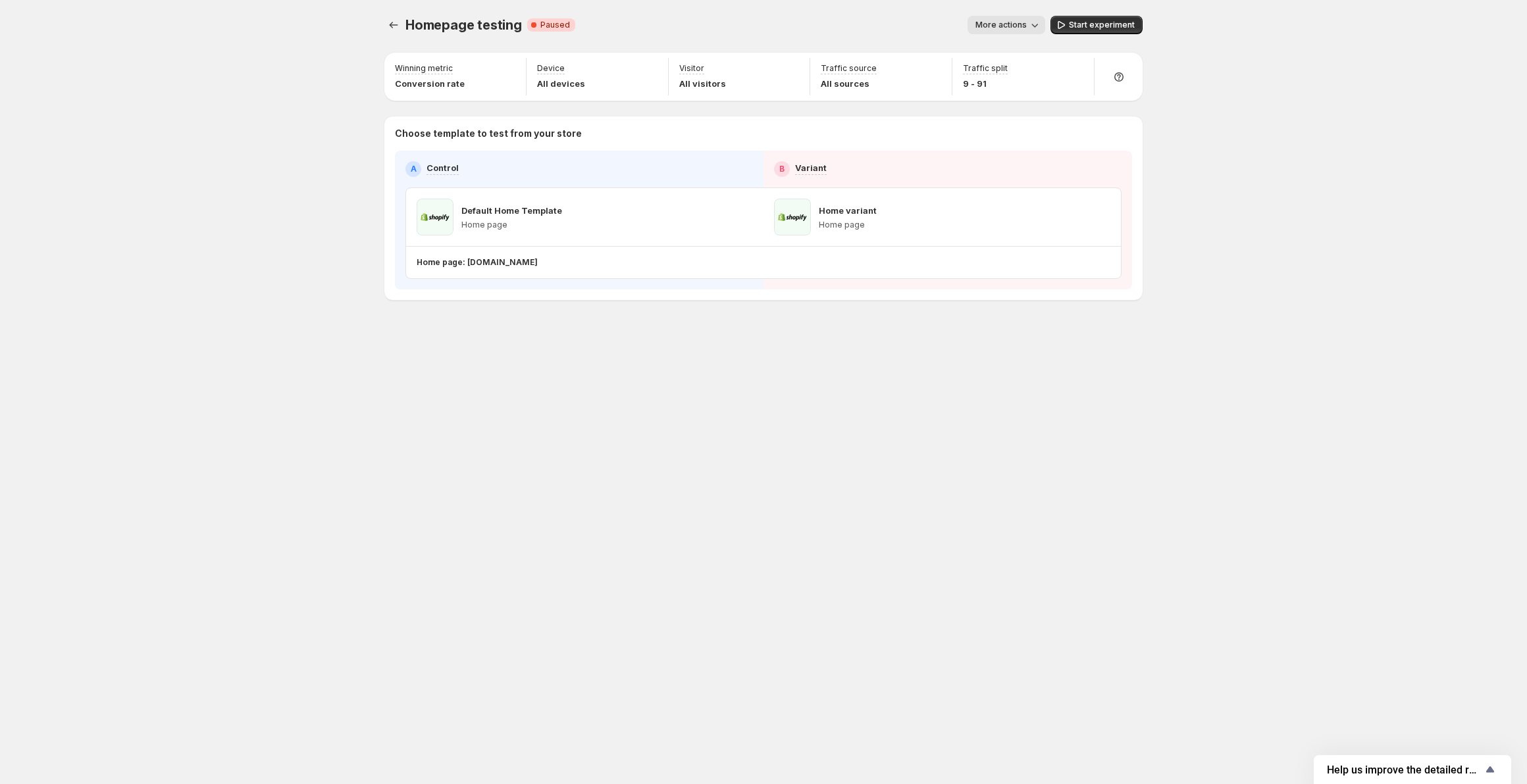
click at [635, 416] on div "Homepage testing. This page is ready Homepage testing Critical Complete Paused …" at bounding box center [763, 392] width 789 height 784
click at [1097, 30] on span "Start experiment" at bounding box center [1101, 25] width 66 height 10
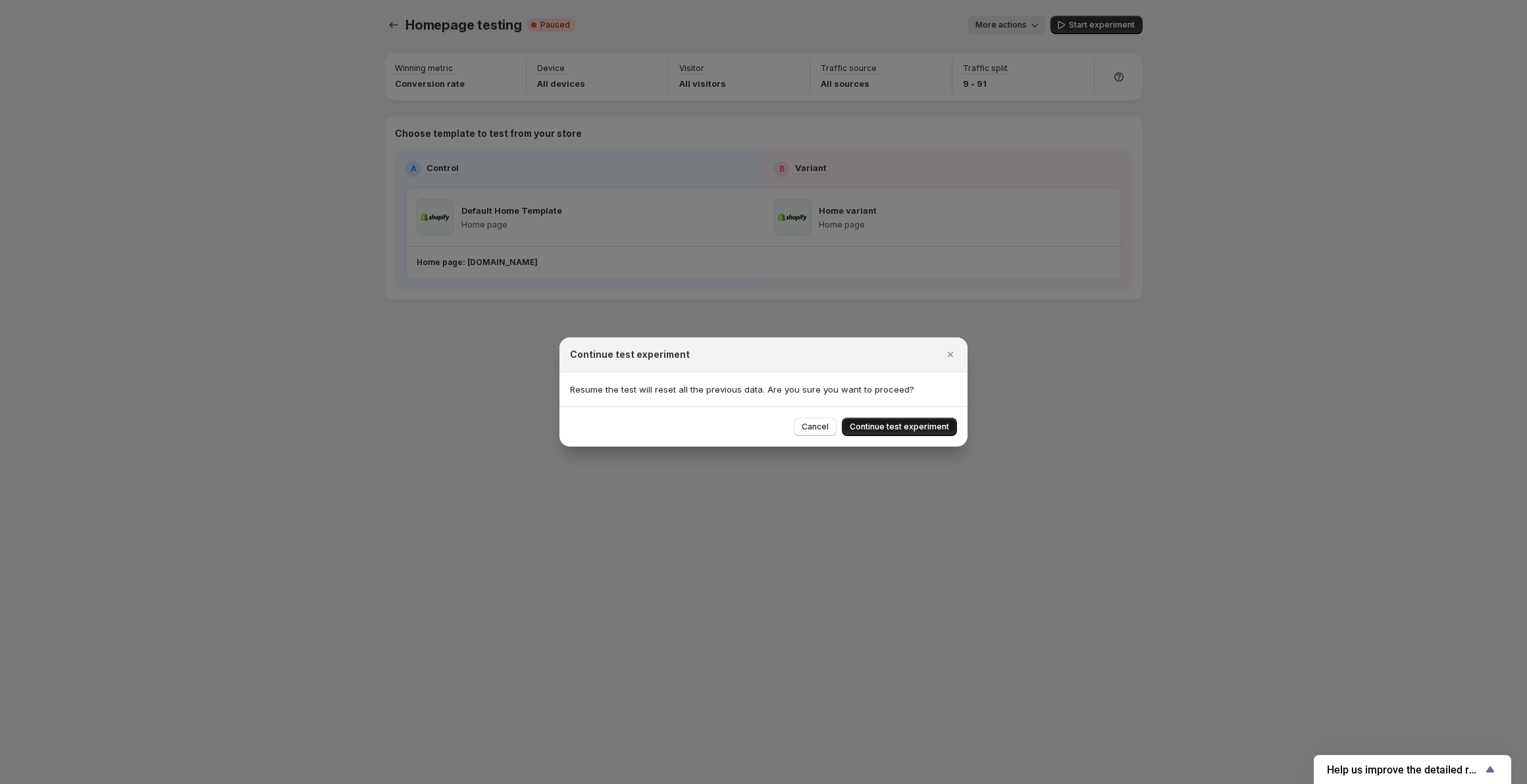
click at [873, 432] on span "Continue test experiment" at bounding box center [899, 426] width 100 height 10
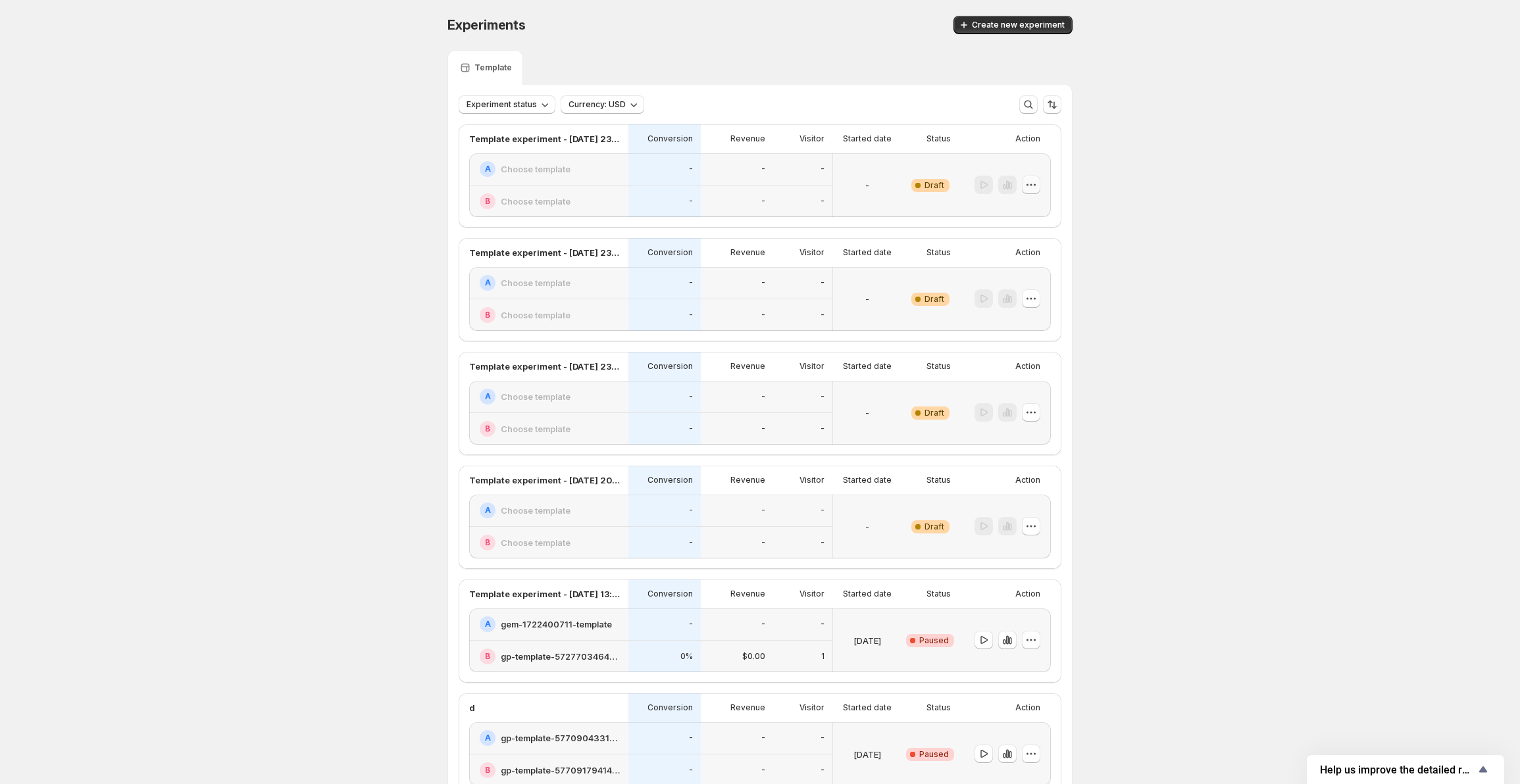
click at [1030, 186] on icon "button" at bounding box center [1030, 184] width 13 height 13
click at [1030, 216] on span "Edit" at bounding box center [1043, 212] width 64 height 13
click at [1036, 185] on icon "button" at bounding box center [1030, 184] width 13 height 13
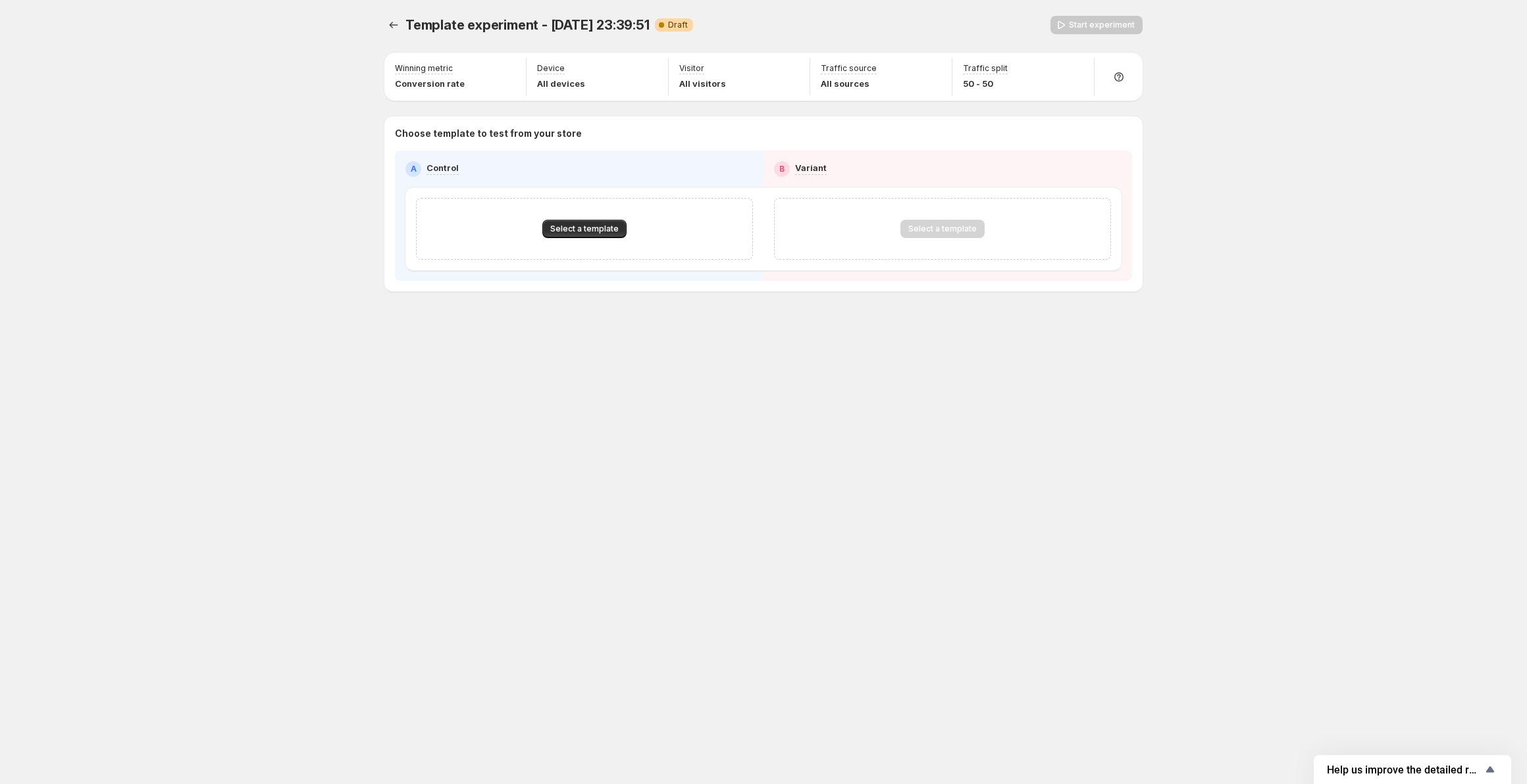
click at [1268, 346] on div "Template experiment - Aug 12, 23:39:51. This page is ready Template experiment …" at bounding box center [763, 392] width 1527 height 784
click at [1080, 71] on icon "button" at bounding box center [1076, 69] width 13 height 13
